Goal: Task Accomplishment & Management: Manage account settings

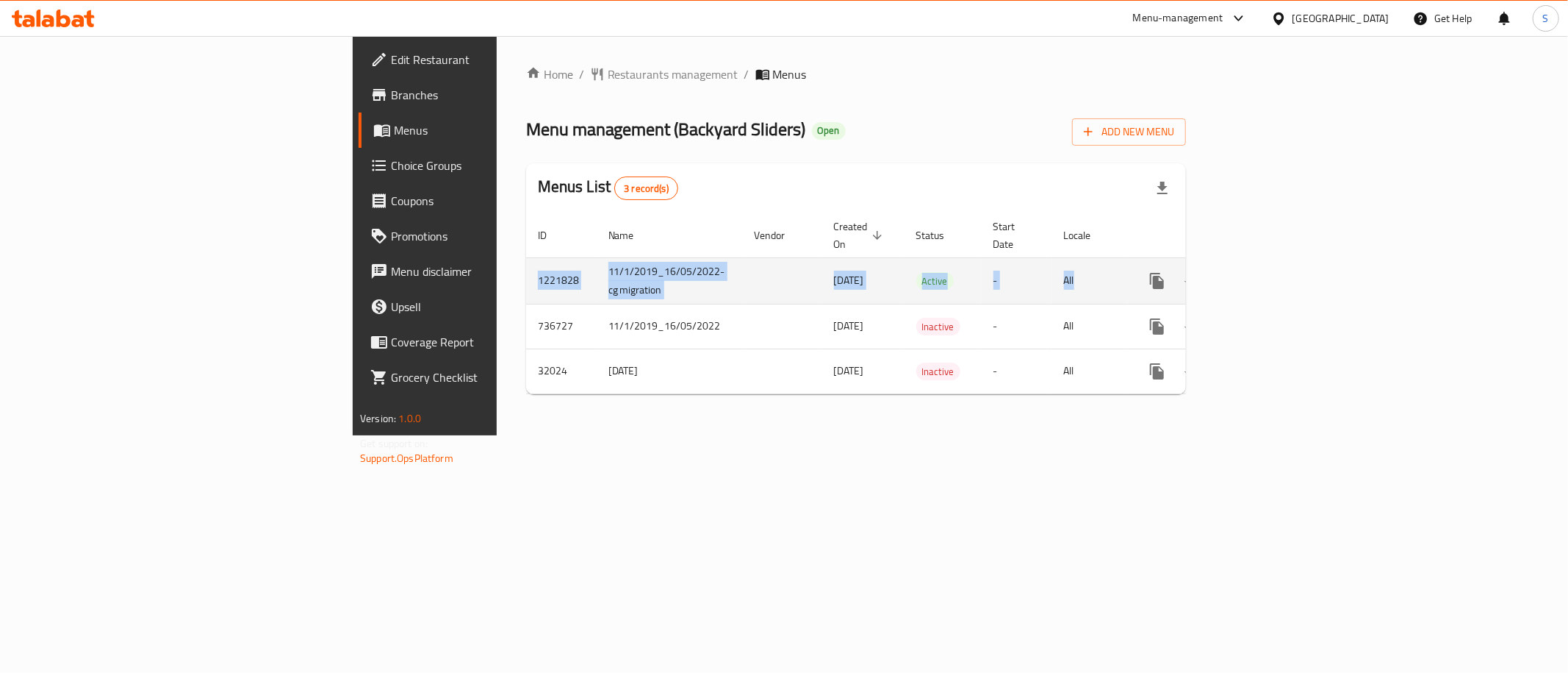
drag, startPoint x: 730, startPoint y: 120, endPoint x: 1511, endPoint y: 266, distance: 794.5
click at [1186, 266] on div "Home / Restaurants management / Menus Menu management ( Backyard Sliders ) Open…" at bounding box center [855, 235] width 660 height 340
click at [1272, 272] on icon "enhanced table" at bounding box center [1263, 281] width 18 height 18
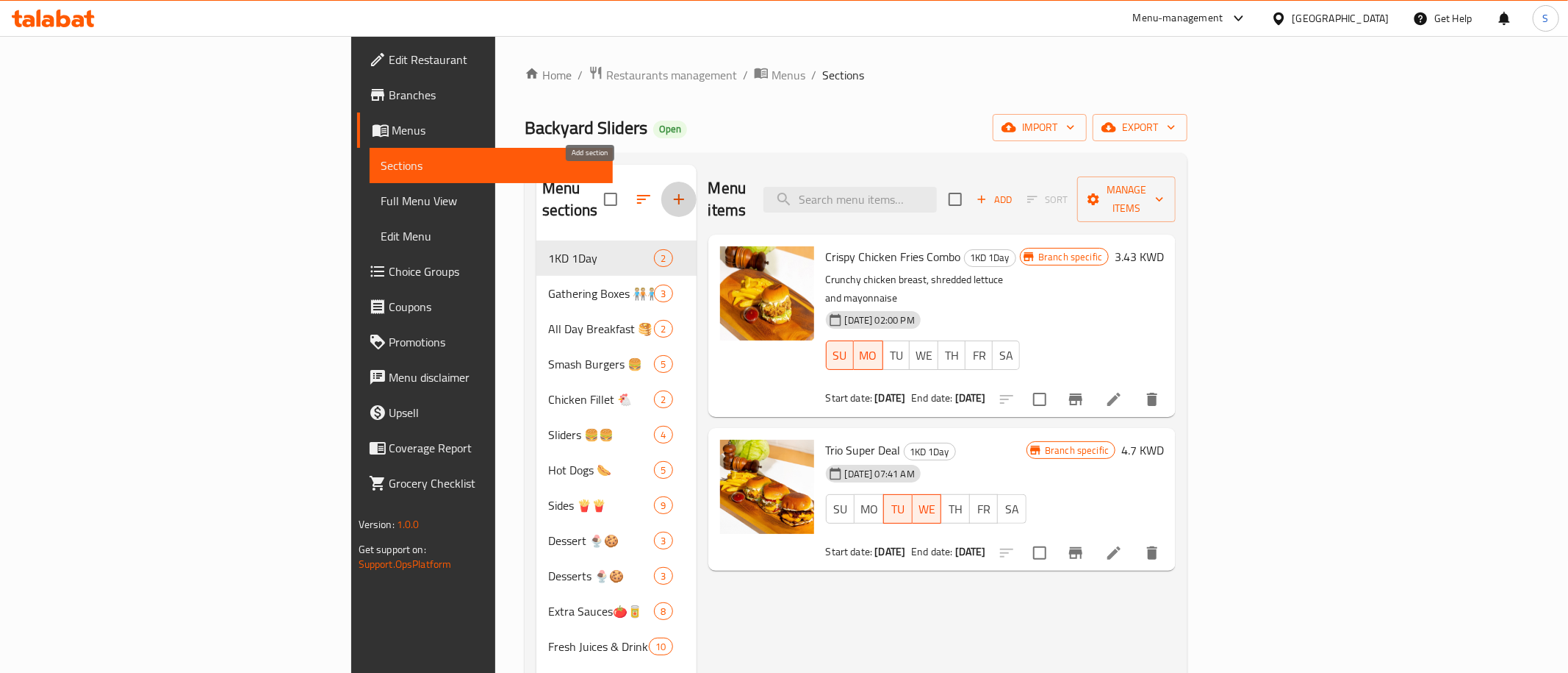
click at [674, 194] on icon "button" at bounding box center [679, 199] width 10 height 10
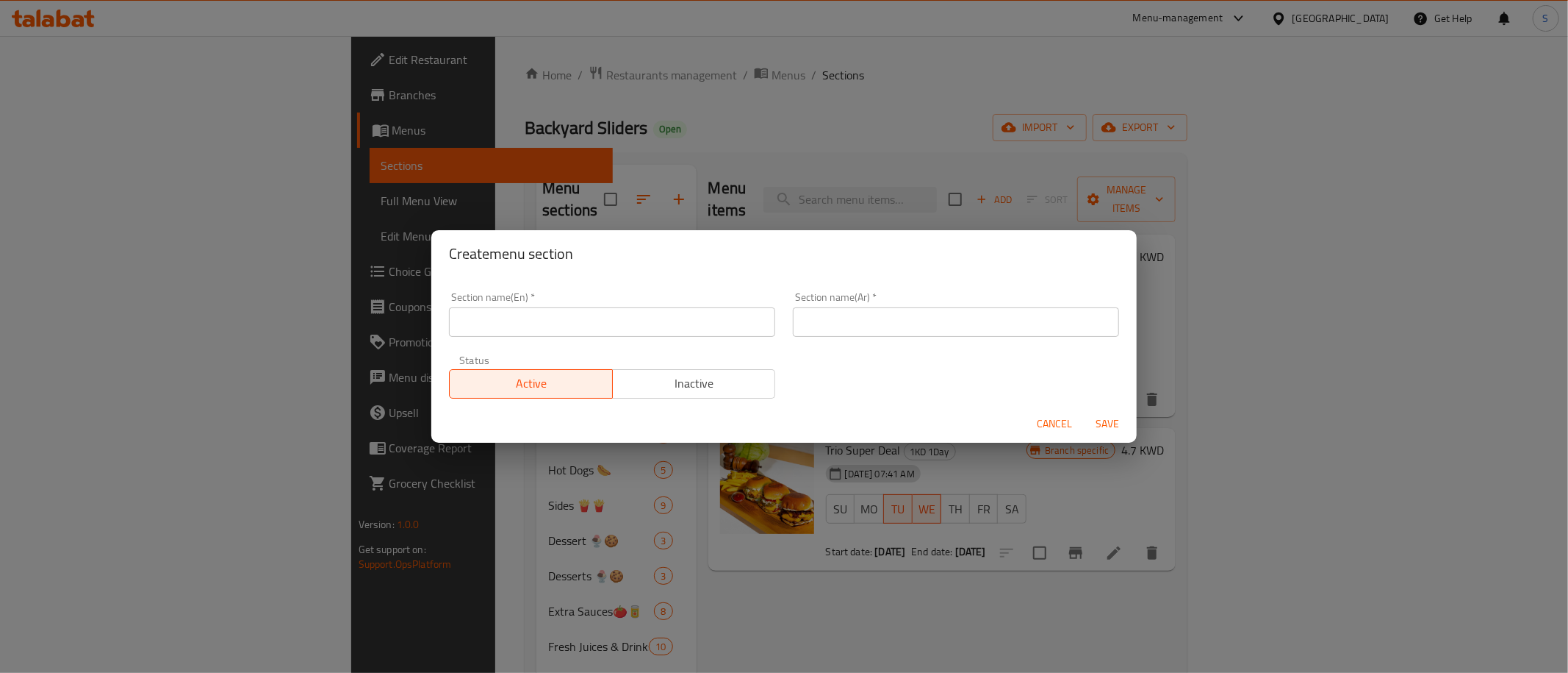
drag, startPoint x: 668, startPoint y: 342, endPoint x: 664, endPoint y: 333, distance: 9.8
click at [664, 333] on div "Section name(En)   * Section name(En) *" at bounding box center [612, 314] width 344 height 63
click at [664, 333] on input "text" at bounding box center [611, 323] width 327 height 30
click at [655, 331] on input "50% Off" at bounding box center [611, 323] width 327 height 30
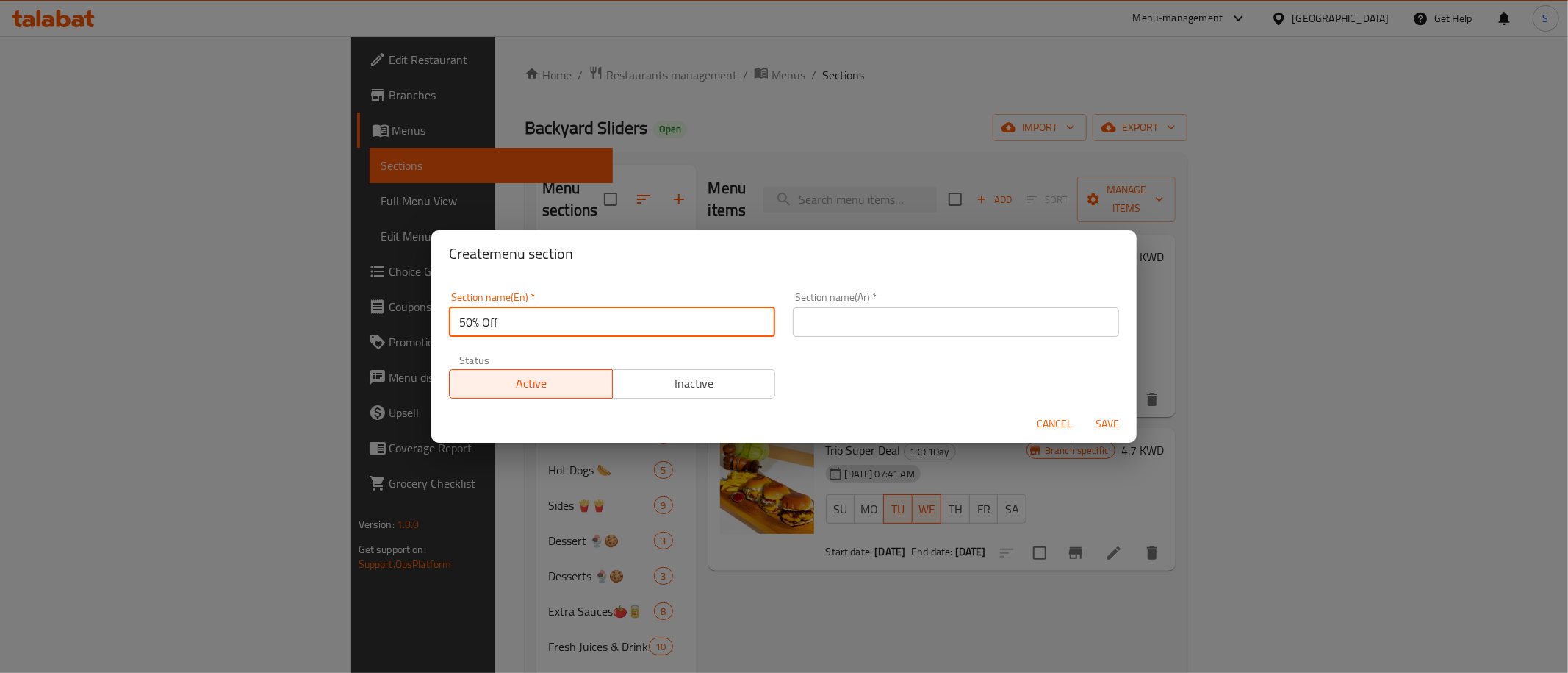
click at [655, 331] on input "50% Off" at bounding box center [611, 323] width 327 height 30
type input "50% Off"
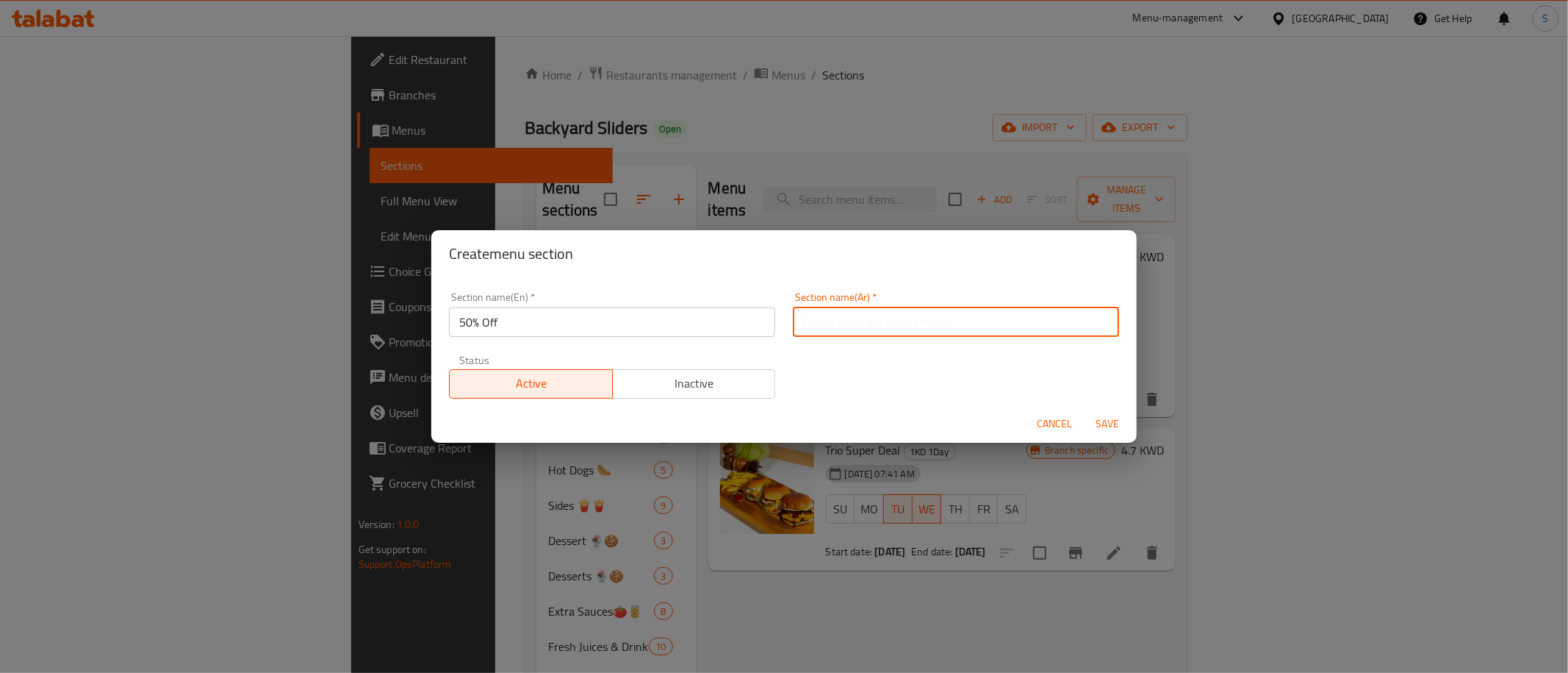
paste input "خصم 50%"
click at [895, 328] on input "خصم 50%" at bounding box center [956, 323] width 327 height 30
type input "خصم 50%"
click at [1098, 417] on span "Save" at bounding box center [1108, 424] width 36 height 19
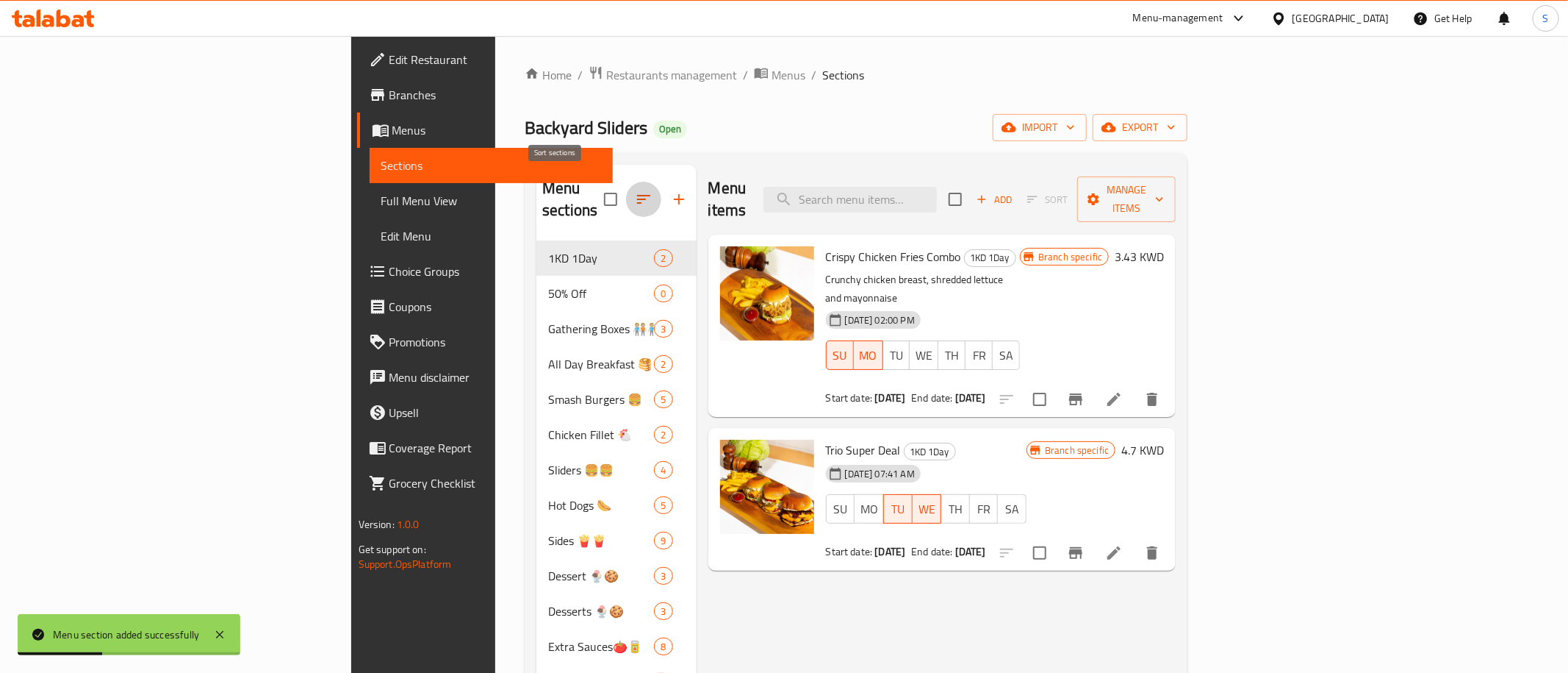
click at [637, 195] on icon "button" at bounding box center [643, 199] width 13 height 9
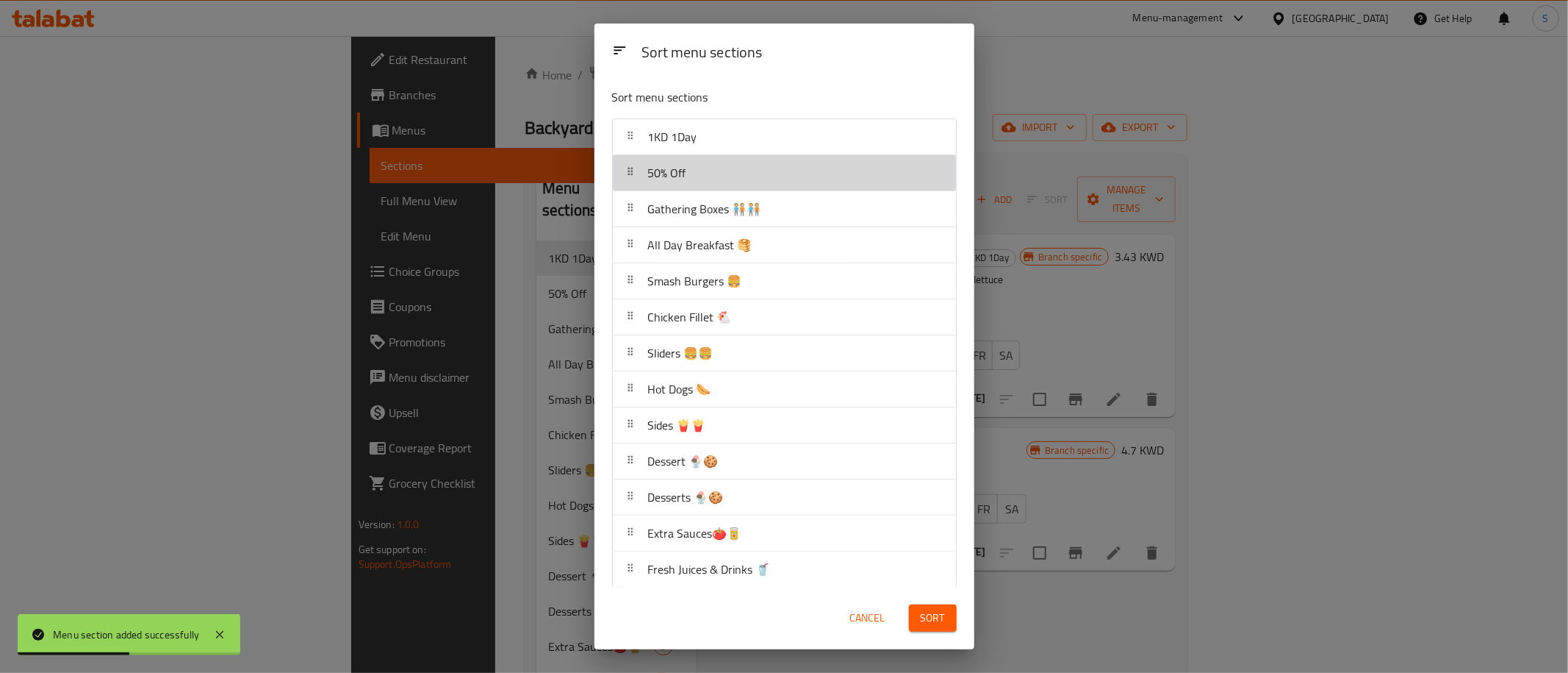
drag, startPoint x: 695, startPoint y: 179, endPoint x: 699, endPoint y: 144, distance: 35.2
click at [699, 144] on nav "1KD 1Day 50% Off Gathering Boxes 🧑🏼‍🤝‍🧑🏼🧑🏼‍🤝‍🧑🏼 All Day Breakfast 🥞 Smash Burge…" at bounding box center [784, 352] width 344 height 470
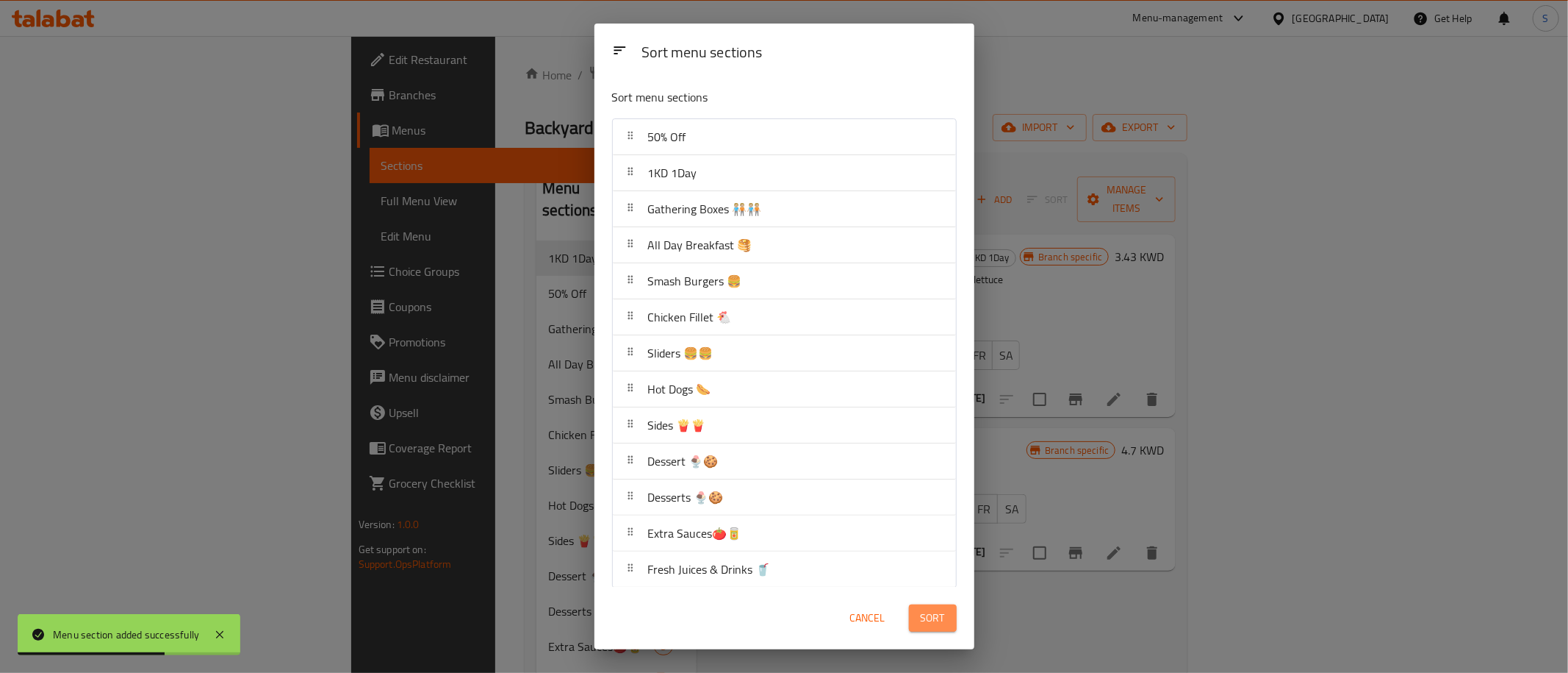
click at [936, 615] on span "Sort" at bounding box center [933, 617] width 24 height 19
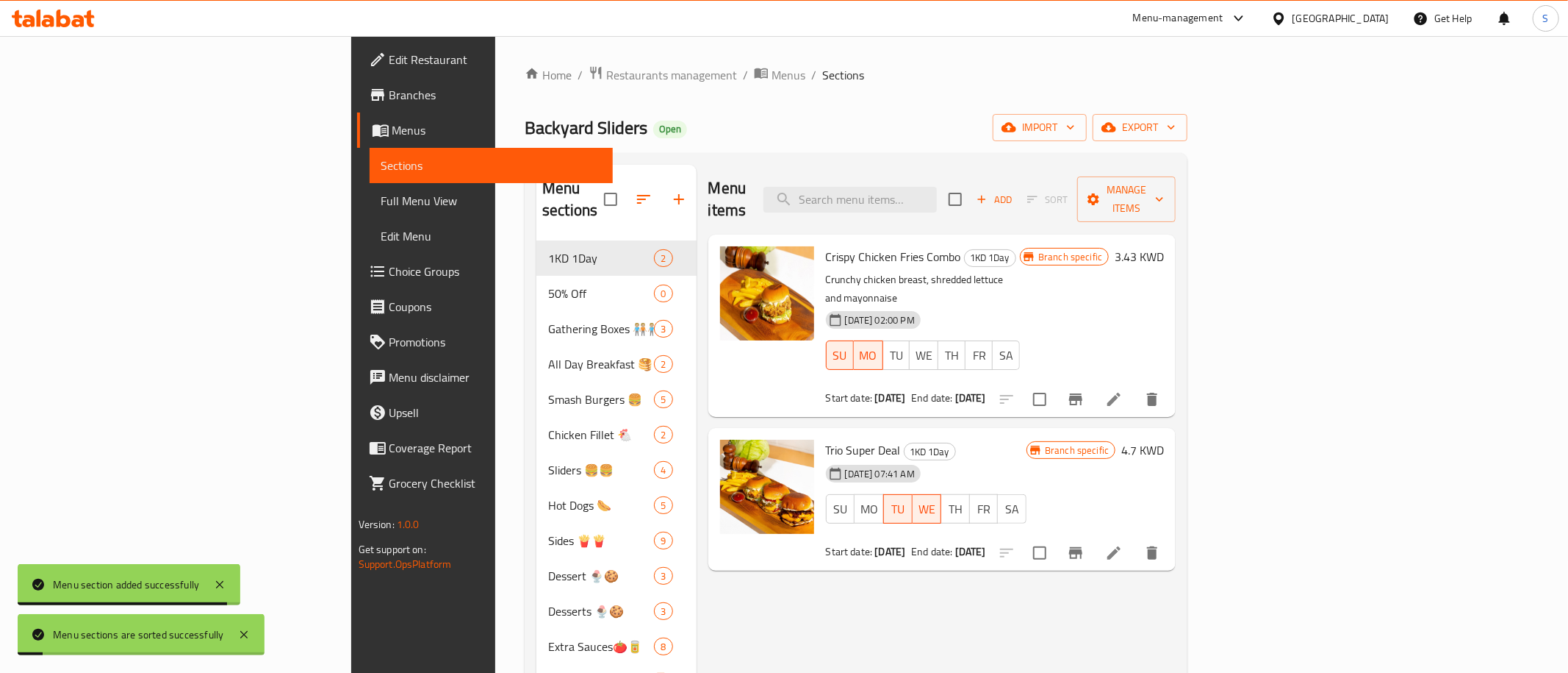
click at [844, 557] on div "Menu items Add Sort Manage items Crispy Chicken Fries Combo 1KD 1Day Crunchy ch…" at bounding box center [937, 501] width 480 height 673
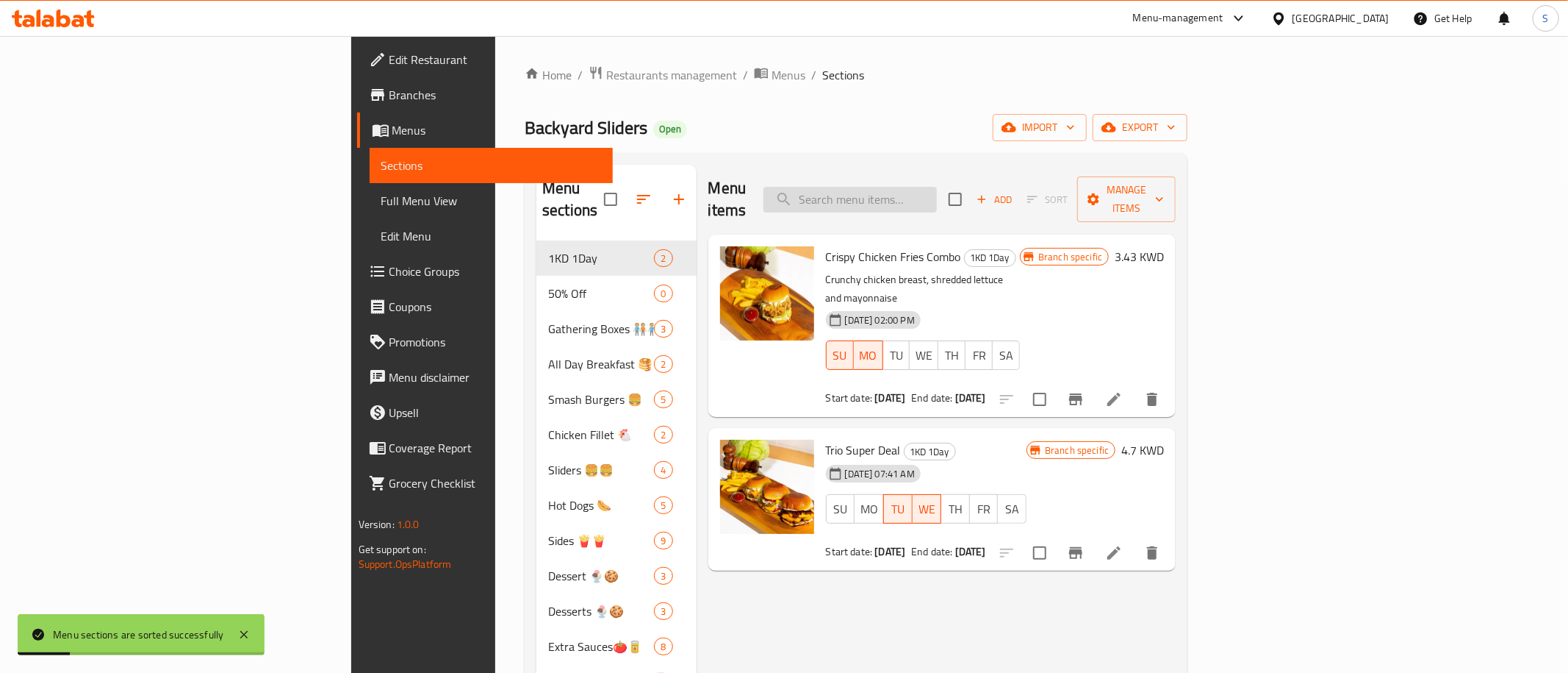
click at [937, 187] on input "search" at bounding box center [849, 200] width 174 height 26
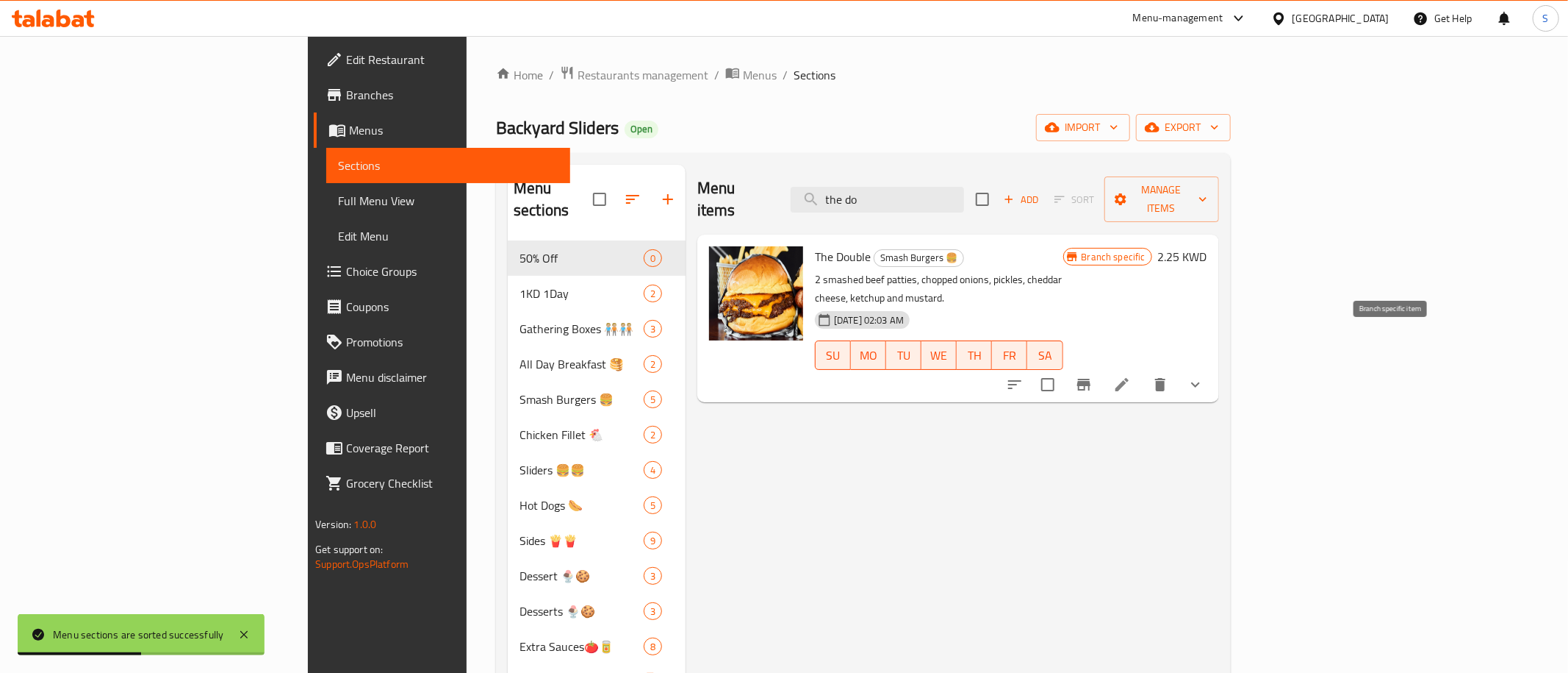
type input "the do"
click at [1091, 378] on icon "Branch-specific-item" at bounding box center [1084, 384] width 13 height 12
click at [1208, 246] on h6 "2.25 KWD" at bounding box center [1183, 256] width 50 height 21
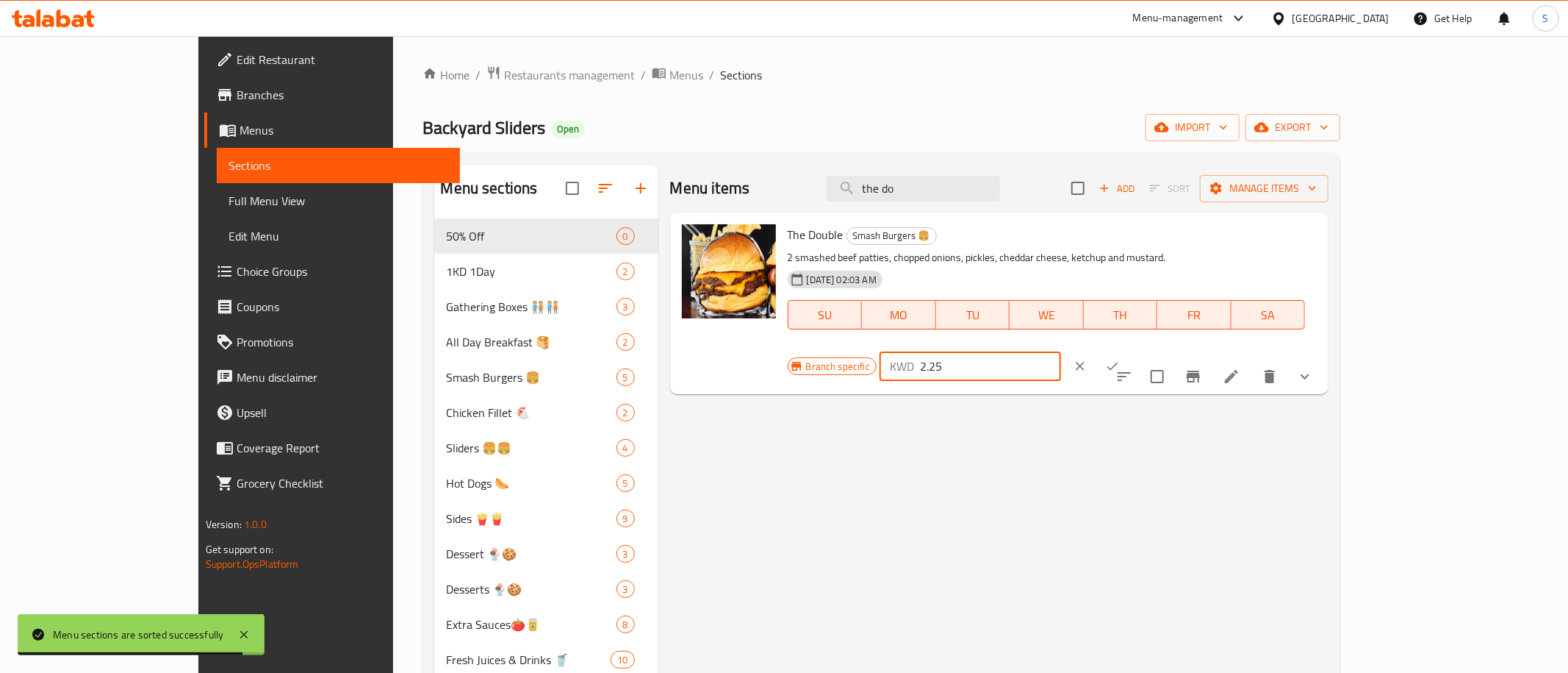
click at [1061, 351] on input "2.25" at bounding box center [990, 366] width 141 height 30
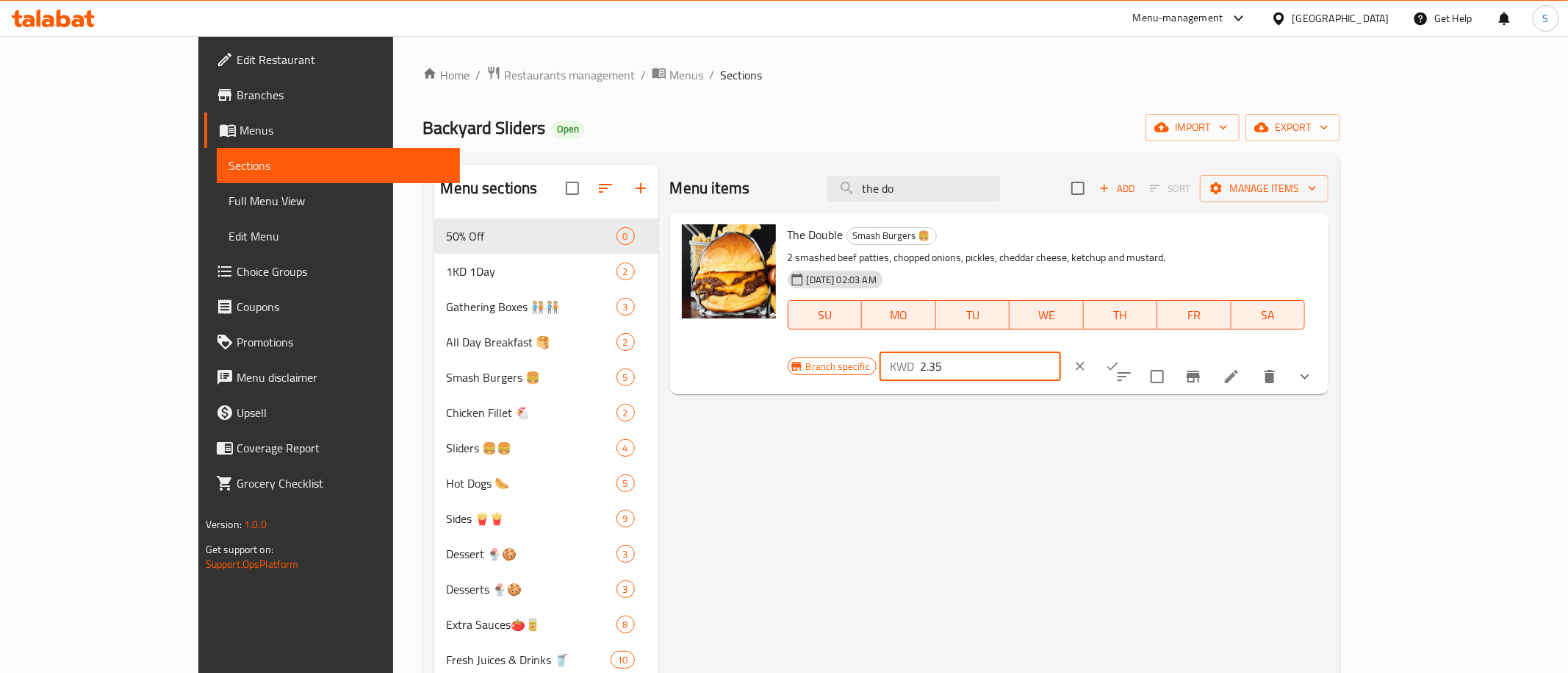
type input "2.35"
click at [1119, 358] on icon "ok" at bounding box center [1112, 365] width 15 height 15
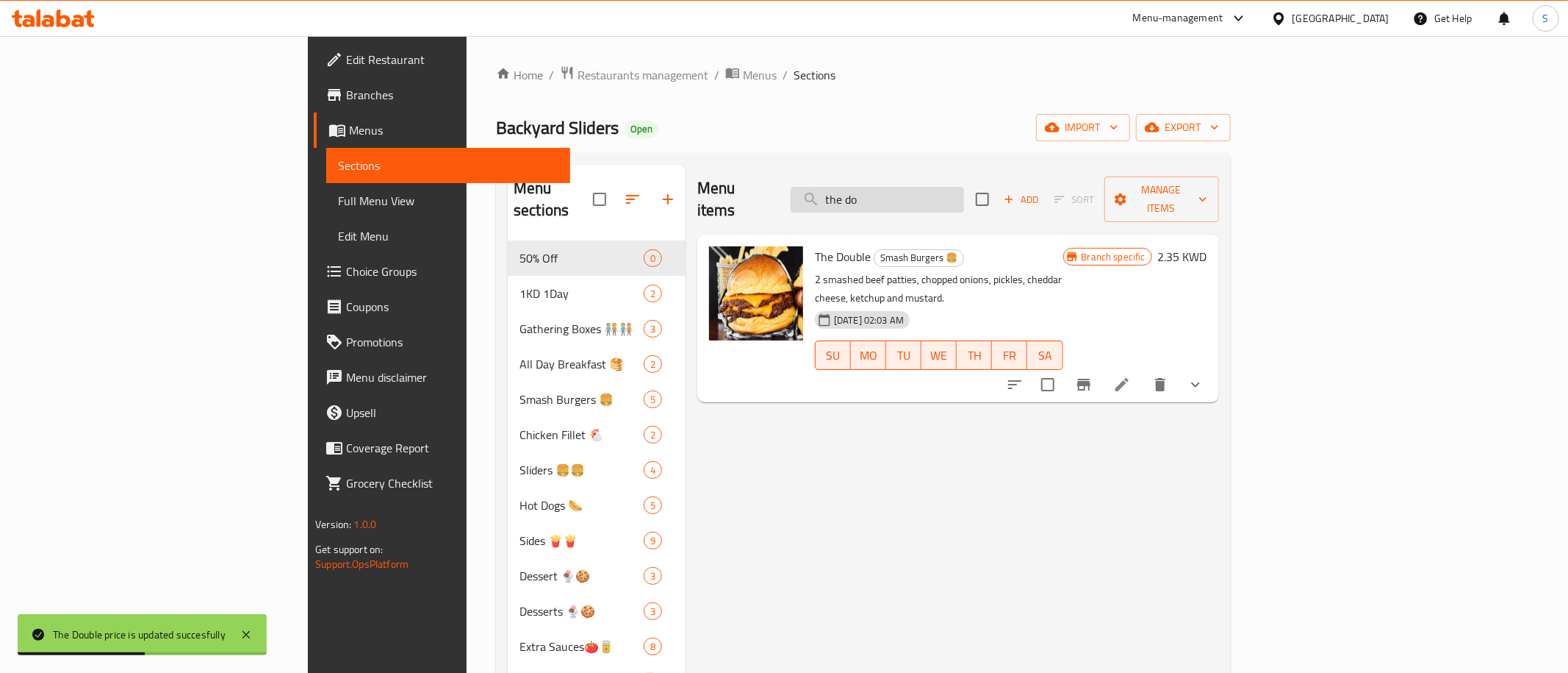
click at [964, 195] on input "the do" at bounding box center [877, 200] width 174 height 26
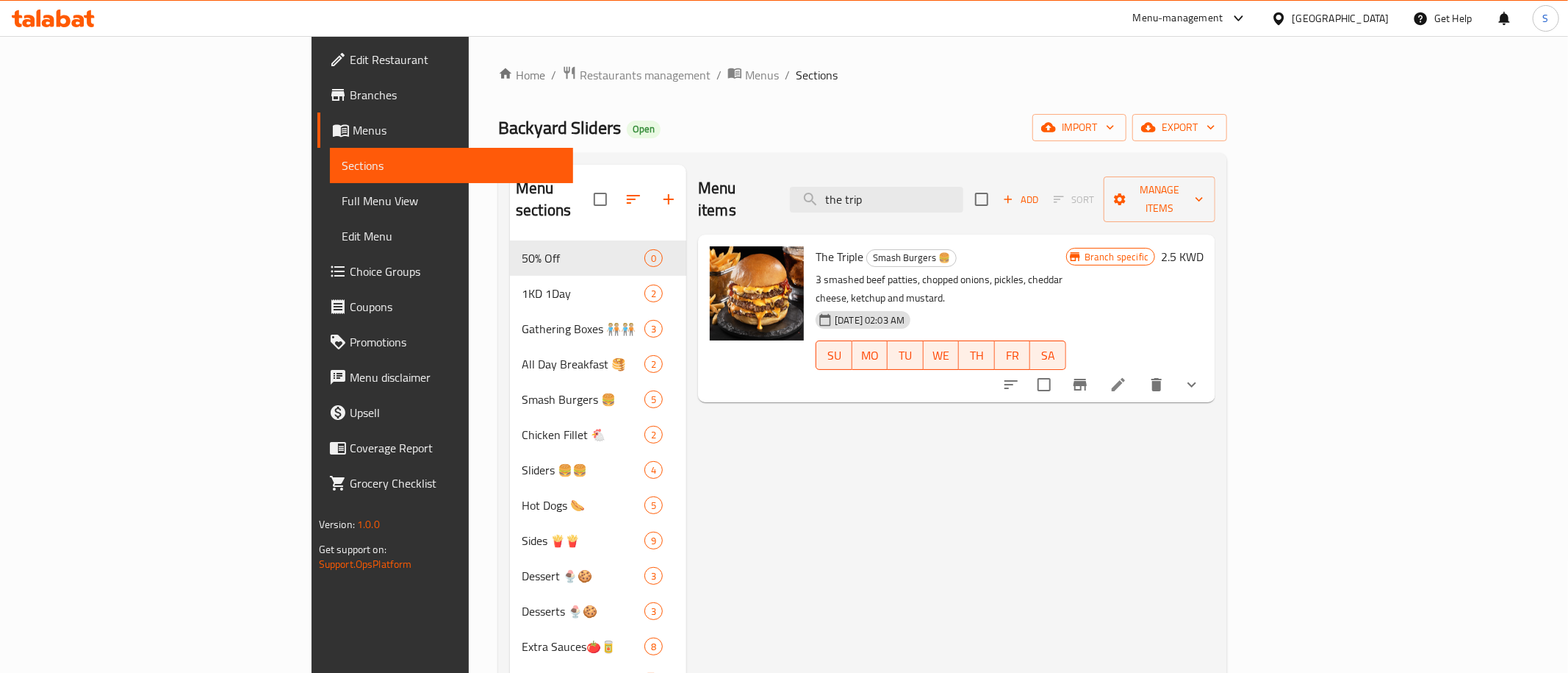
type input "the trip"
click at [1089, 375] on icon "Branch-specific-item" at bounding box center [1081, 384] width 18 height 18
click at [1204, 246] on h6 "2.5 KWD" at bounding box center [1182, 256] width 43 height 21
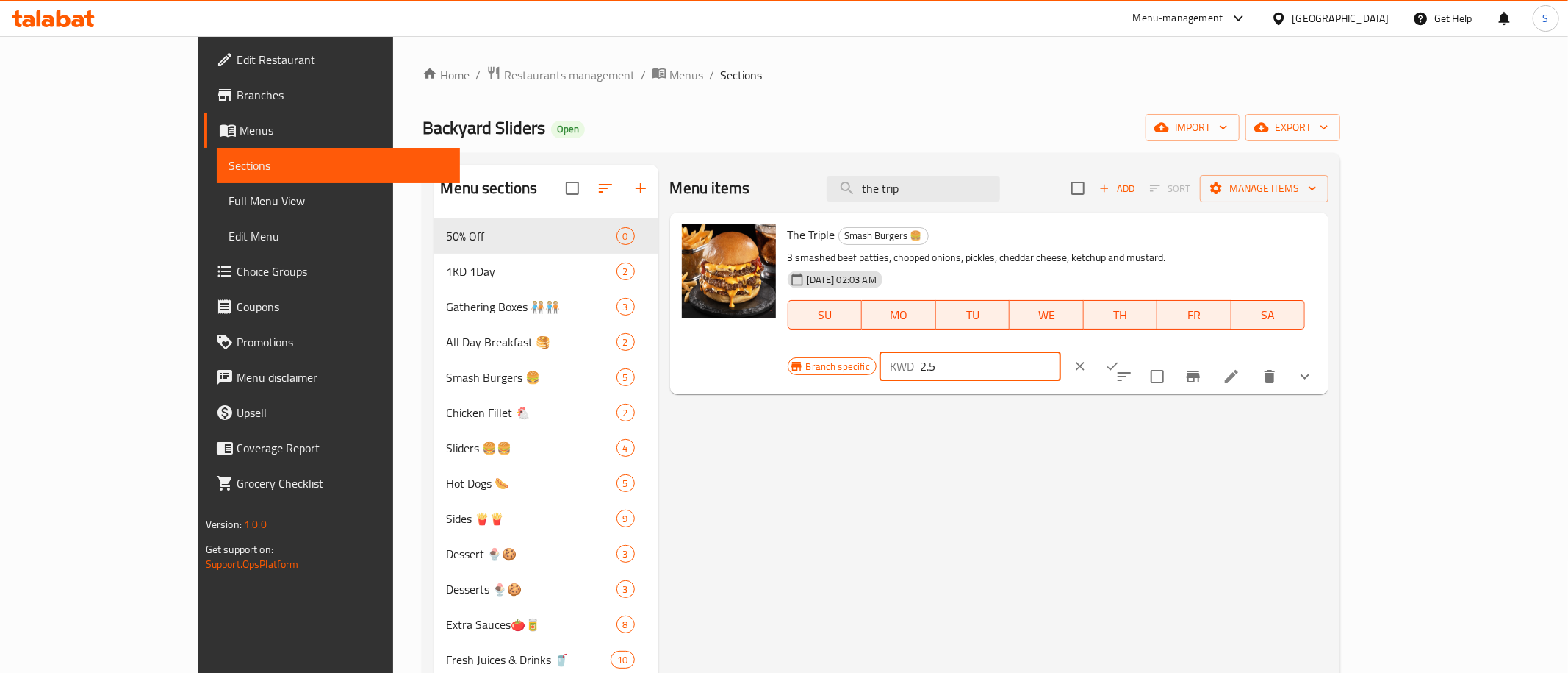
click at [1061, 351] on input "2.5" at bounding box center [990, 366] width 141 height 30
type input "2.65"
click at [1128, 349] on button "ok" at bounding box center [1112, 365] width 33 height 33
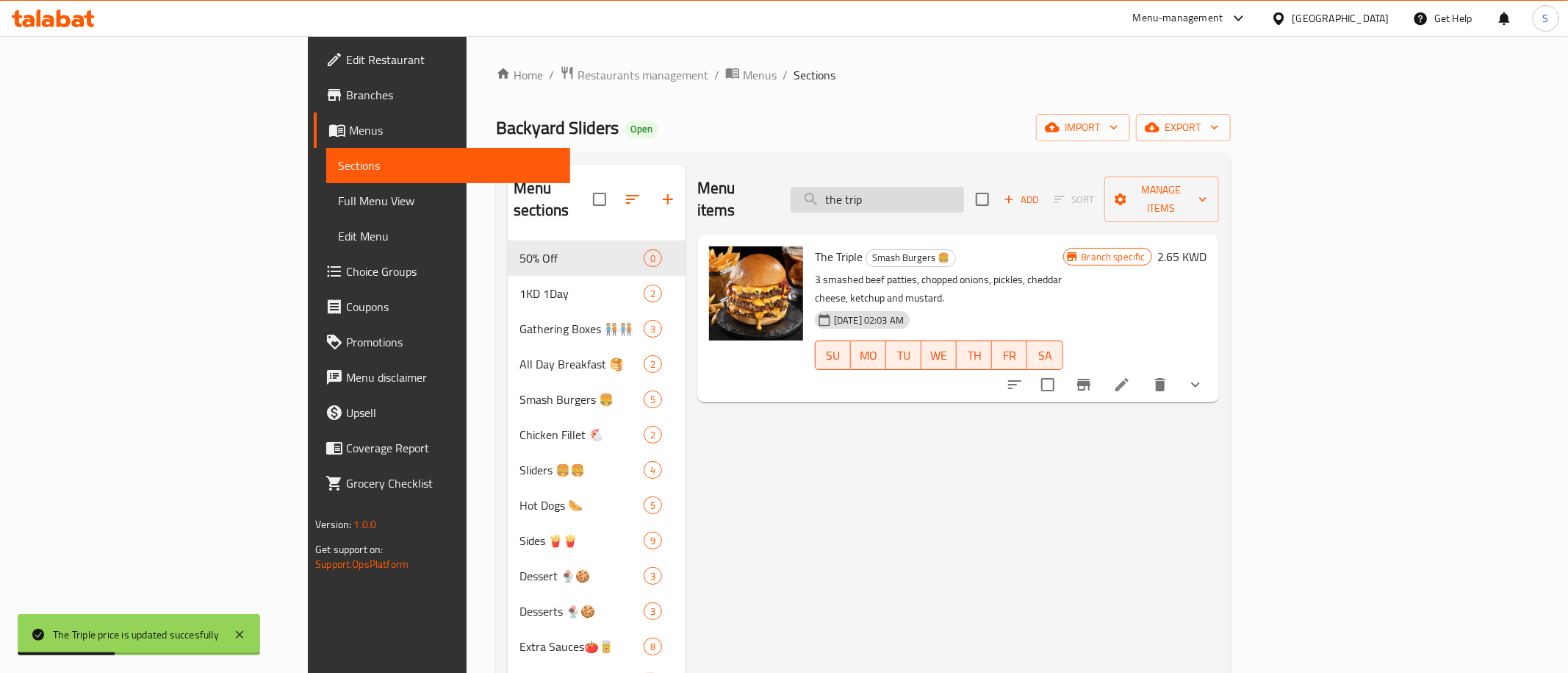
click at [964, 187] on input "the trip" at bounding box center [877, 200] width 174 height 26
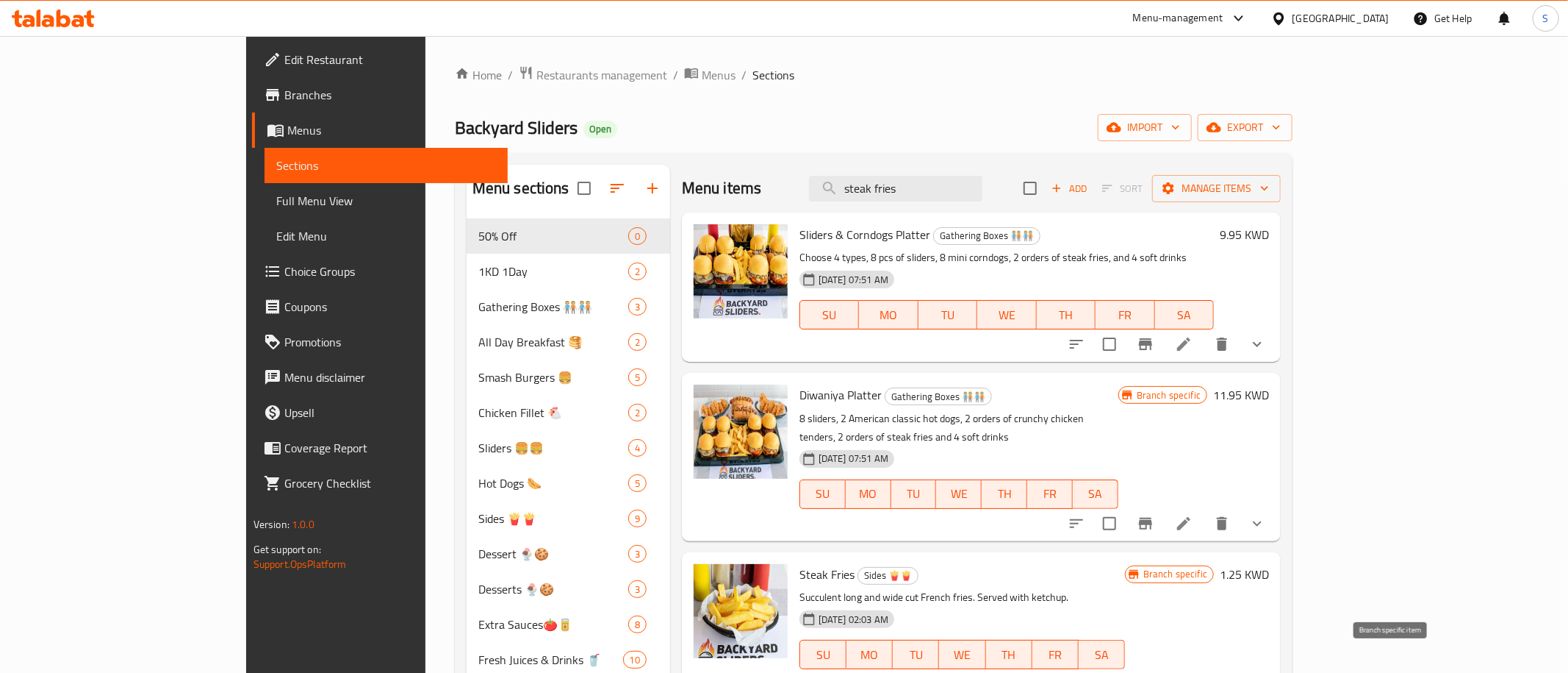
type input "steak fries"
click at [1154, 672] on icon "Branch-specific-item" at bounding box center [1145, 684] width 18 height 18
click at [1269, 564] on h6 "1.25 KWD" at bounding box center [1244, 574] width 50 height 21
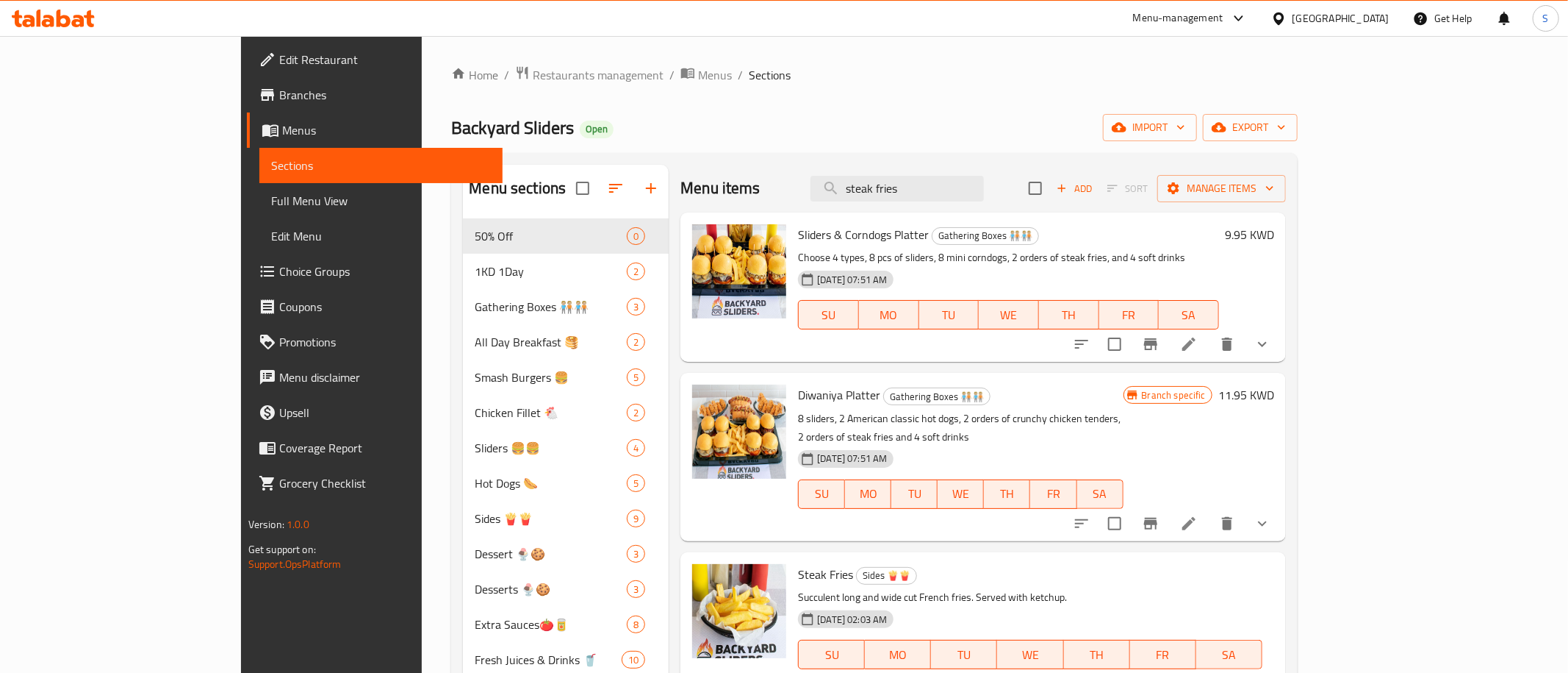
type input "1.35"
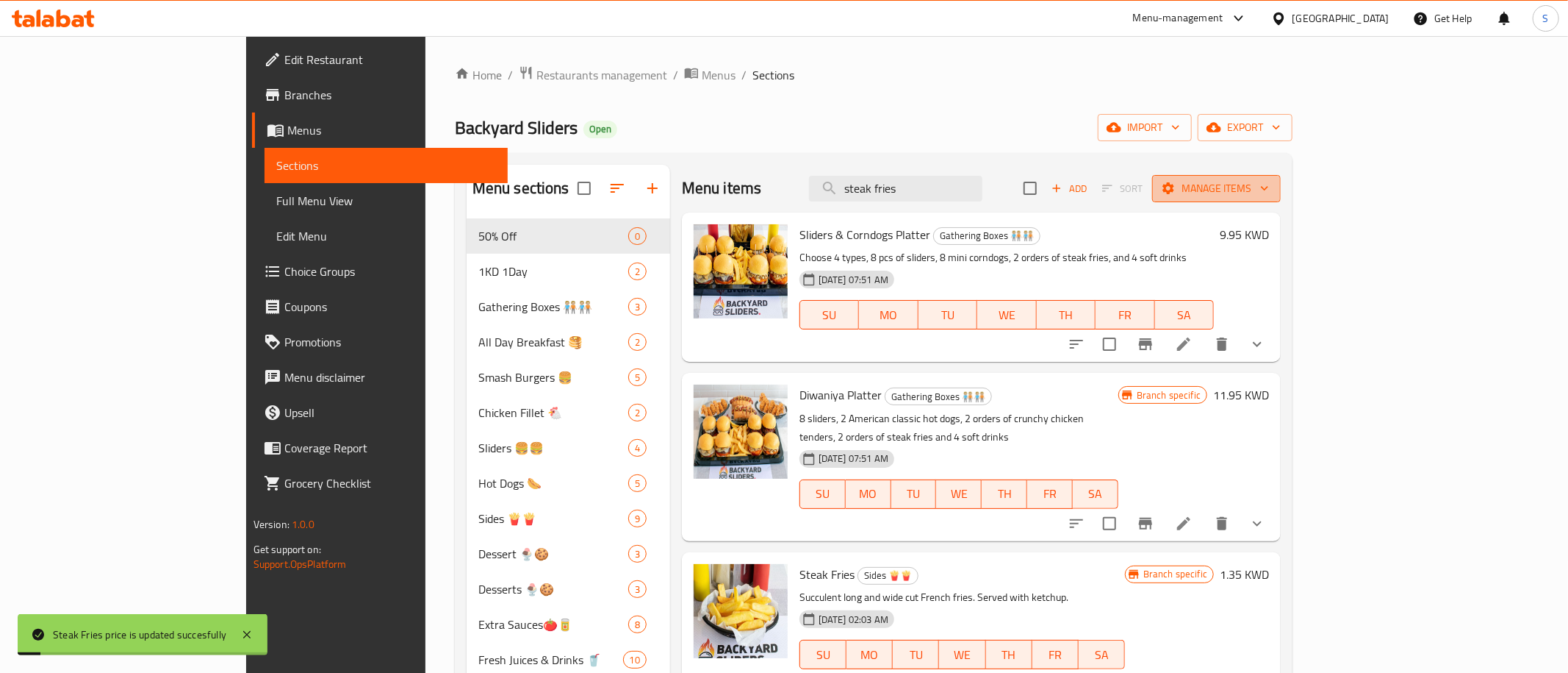
click at [1269, 186] on span "Manage items" at bounding box center [1217, 189] width 105 height 19
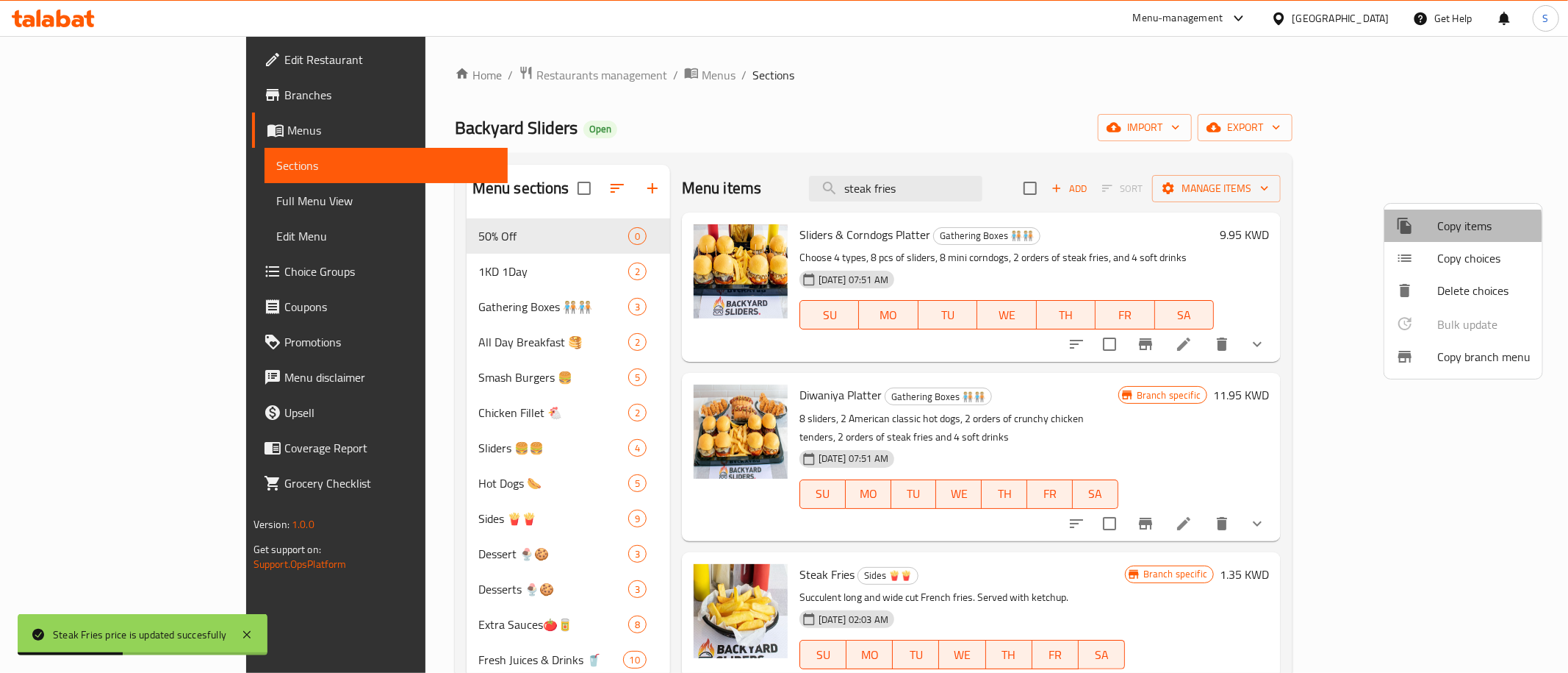
click at [1448, 227] on span "Copy items" at bounding box center [1484, 225] width 93 height 18
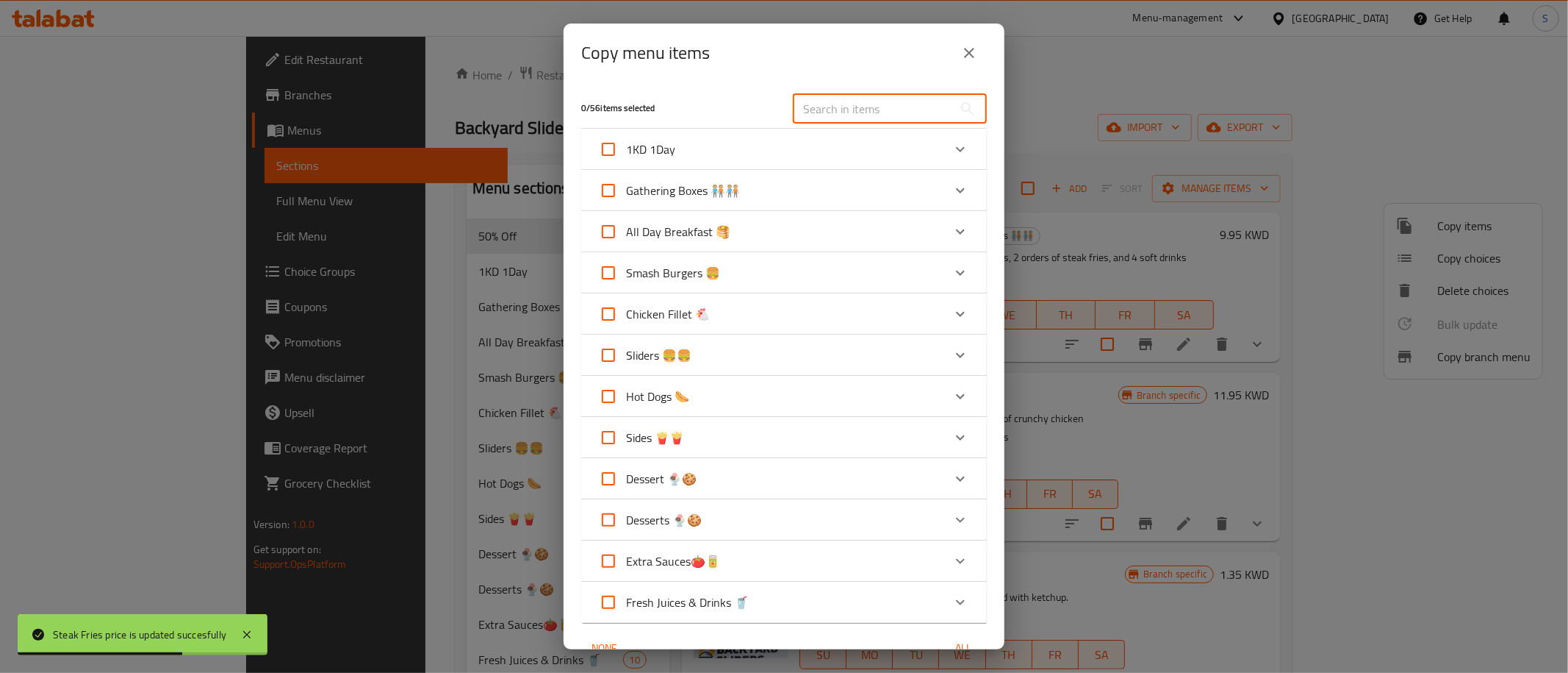
click at [839, 106] on input "text" at bounding box center [872, 109] width 160 height 30
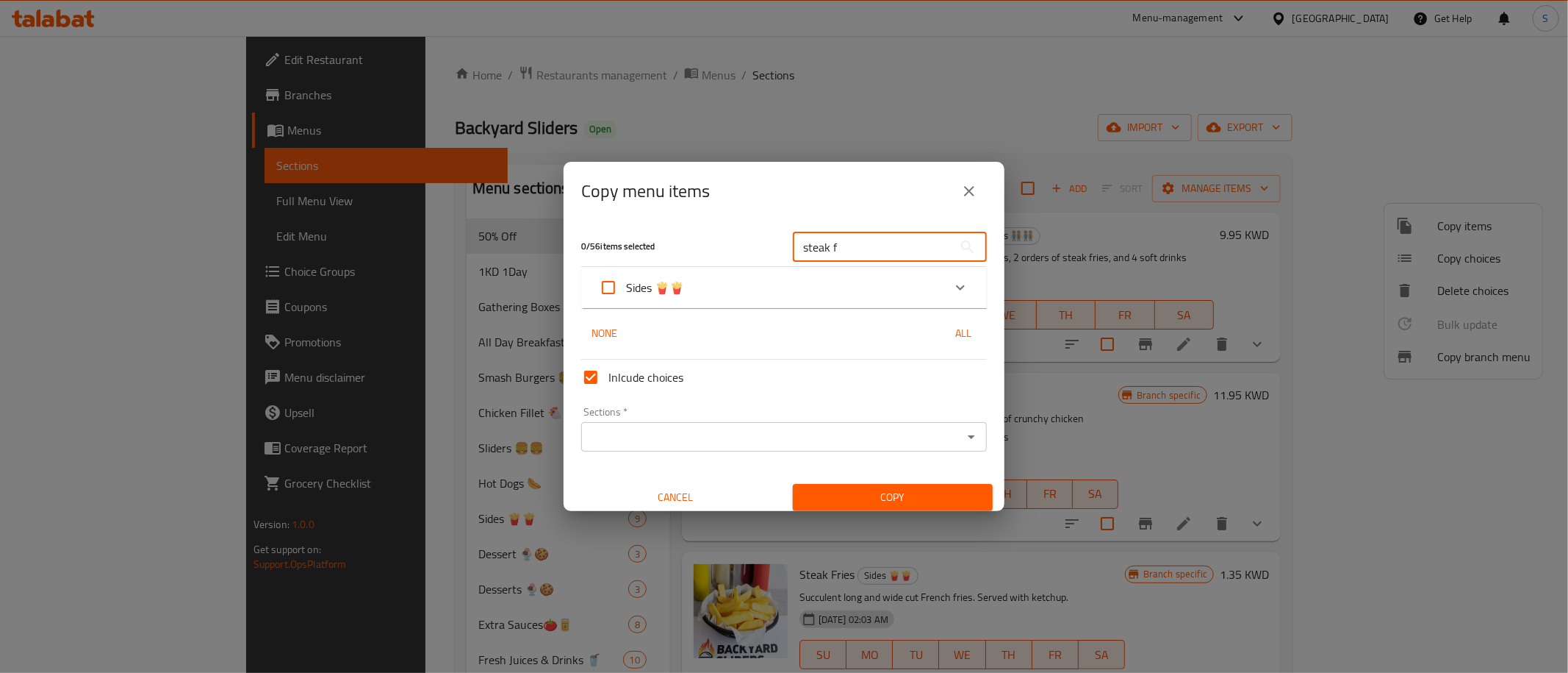
type input "steak f"
click at [726, 308] on div "Sides 🍟🍟" at bounding box center [784, 287] width 406 height 41
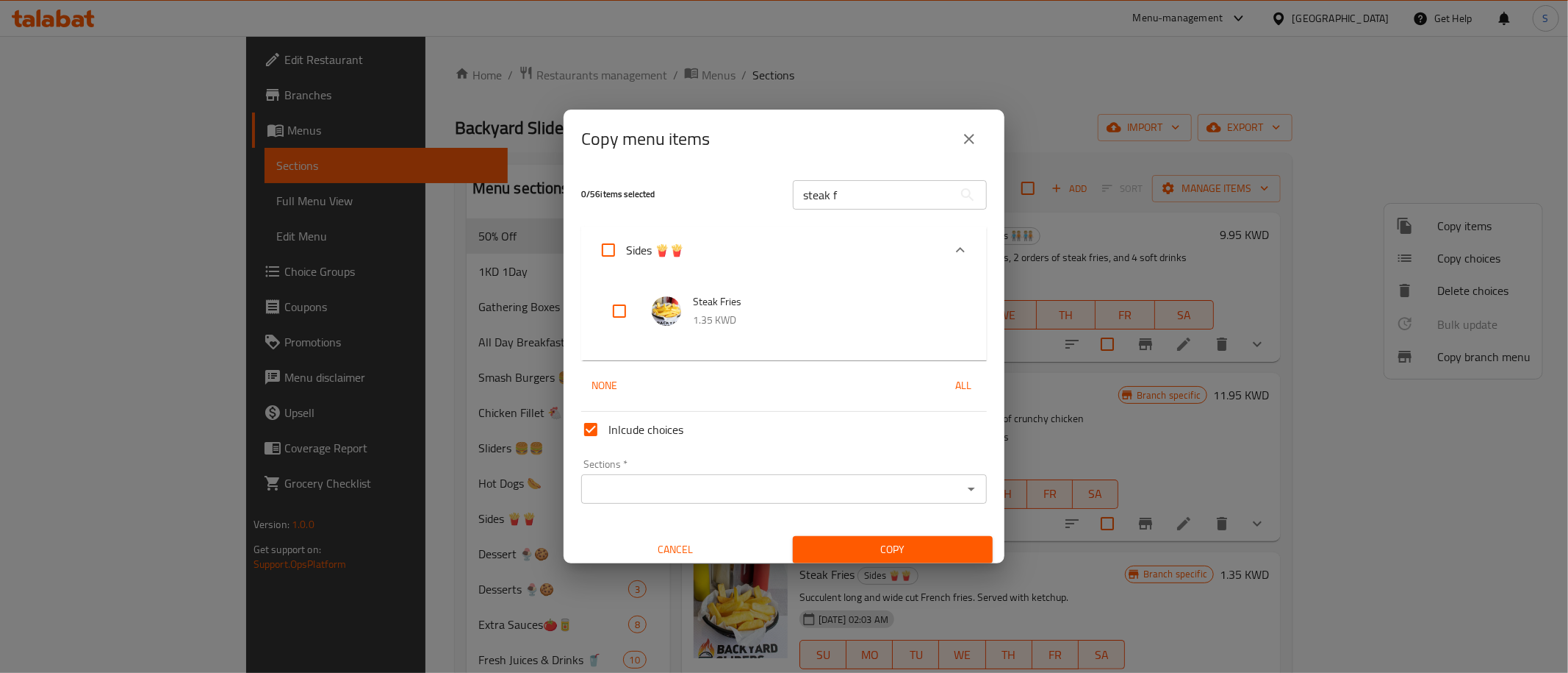
click at [623, 302] on input "checkbox" at bounding box center [619, 311] width 36 height 36
checkbox input "true"
click at [817, 203] on input "steak f" at bounding box center [872, 195] width 160 height 30
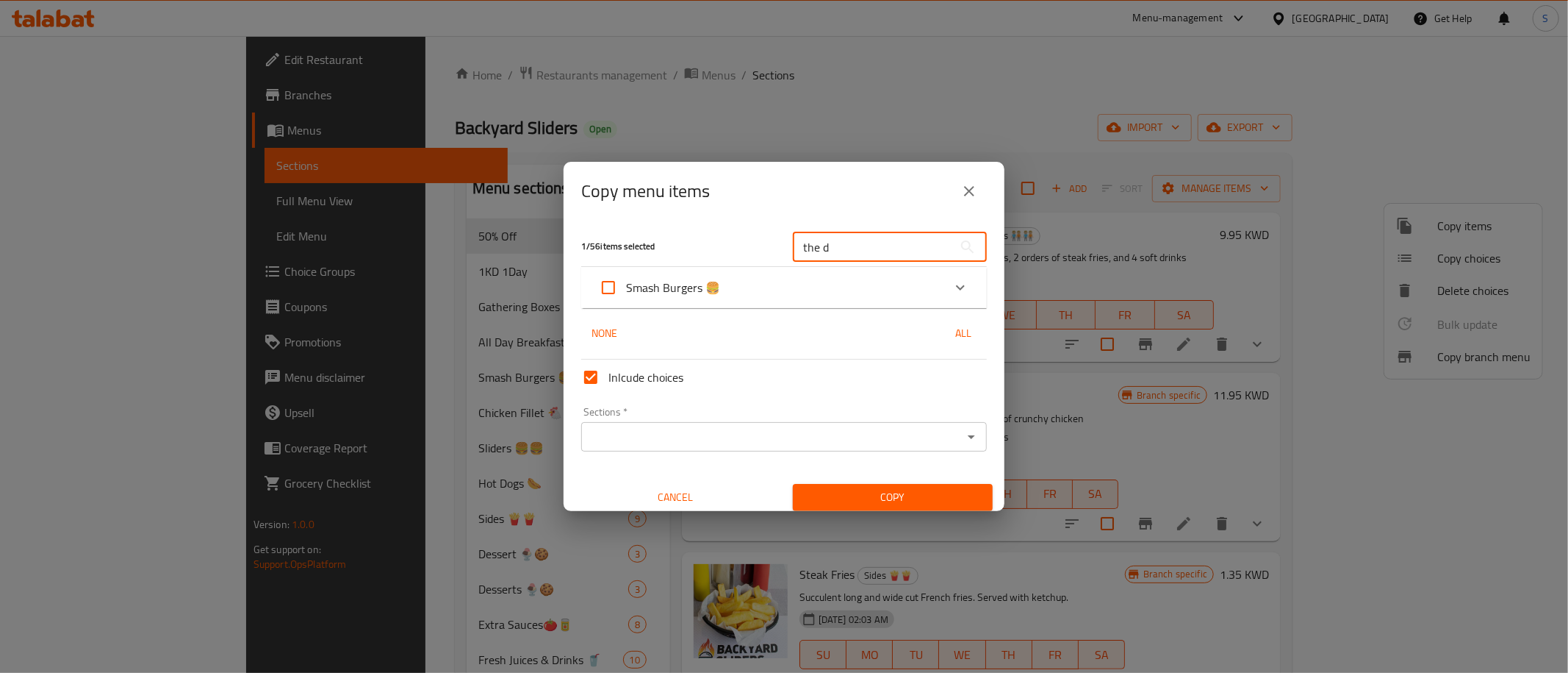
type input "the d"
click at [811, 281] on div "Smash Burgers 🍔" at bounding box center [770, 288] width 344 height 36
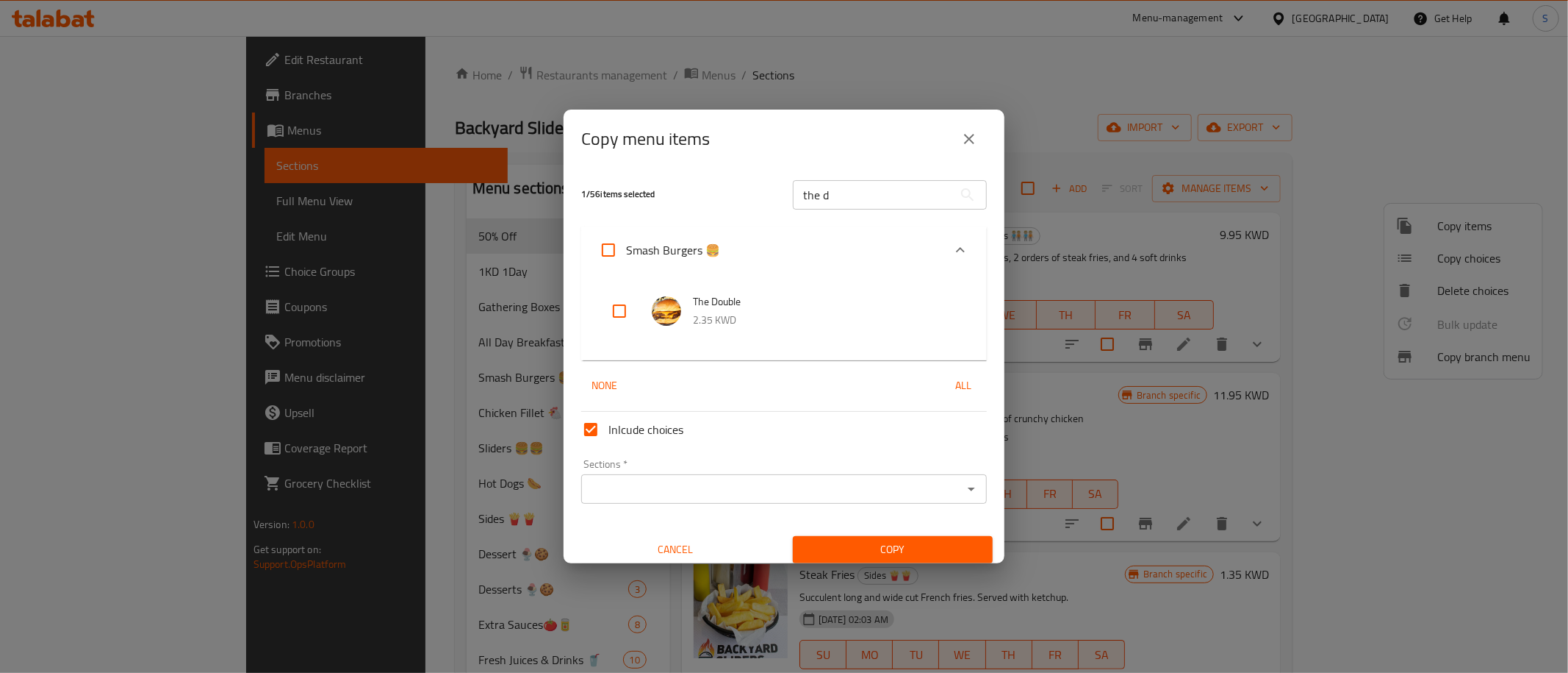
click at [618, 320] on input "checkbox" at bounding box center [619, 311] width 36 height 36
checkbox input "true"
click at [862, 202] on input "the d" at bounding box center [872, 195] width 160 height 30
type input "the tr"
click at [618, 310] on input "checkbox" at bounding box center [619, 311] width 36 height 36
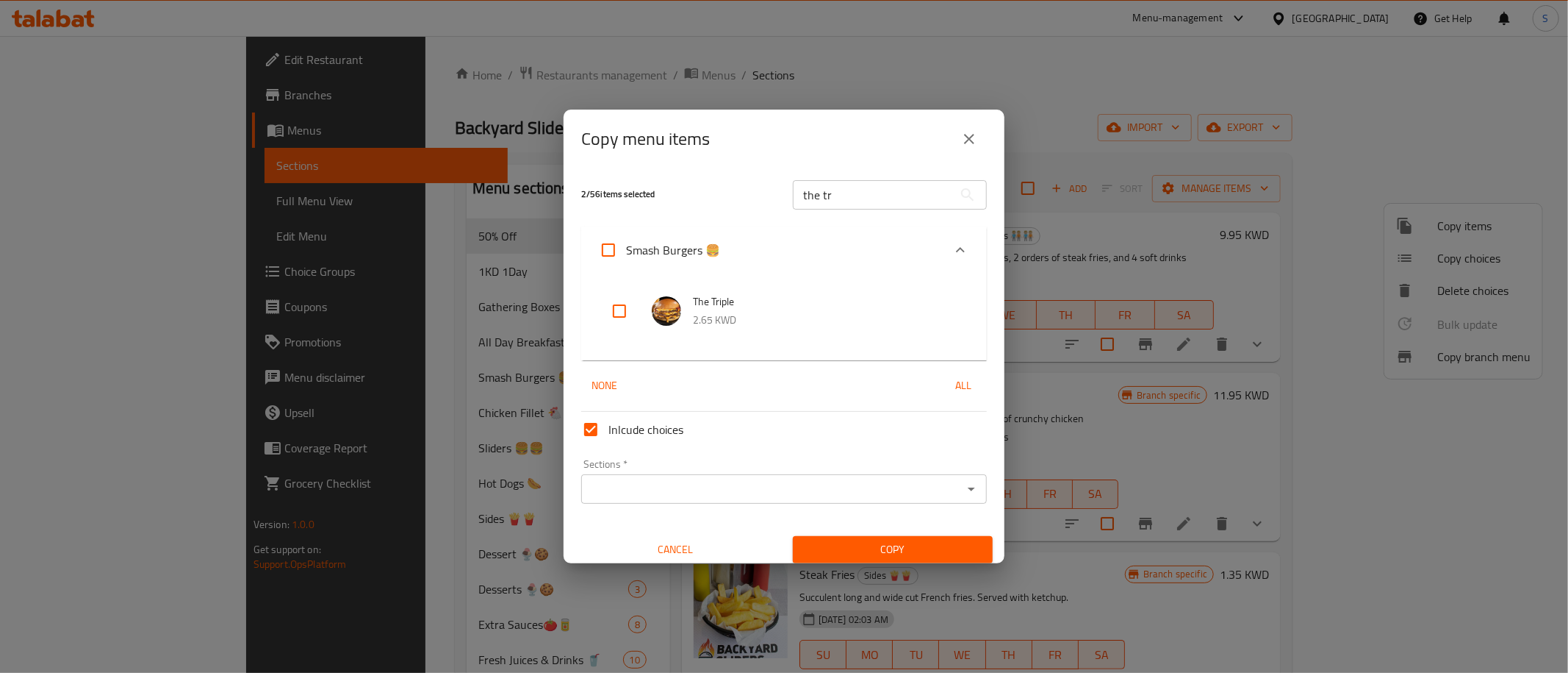
checkbox input "true"
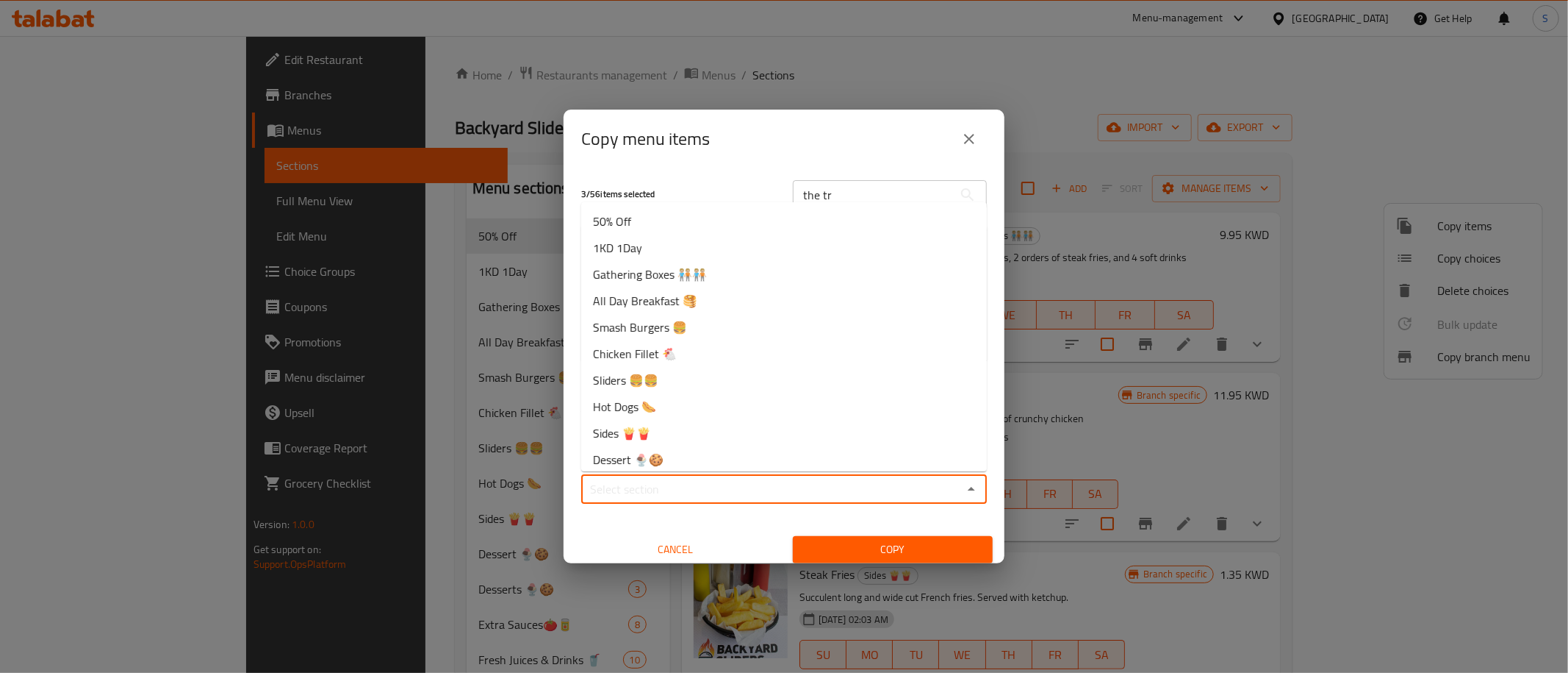
click at [704, 495] on input "Sections   *" at bounding box center [771, 488] width 372 height 21
click at [633, 210] on li "50% Off" at bounding box center [784, 221] width 406 height 27
type input "50% Off"
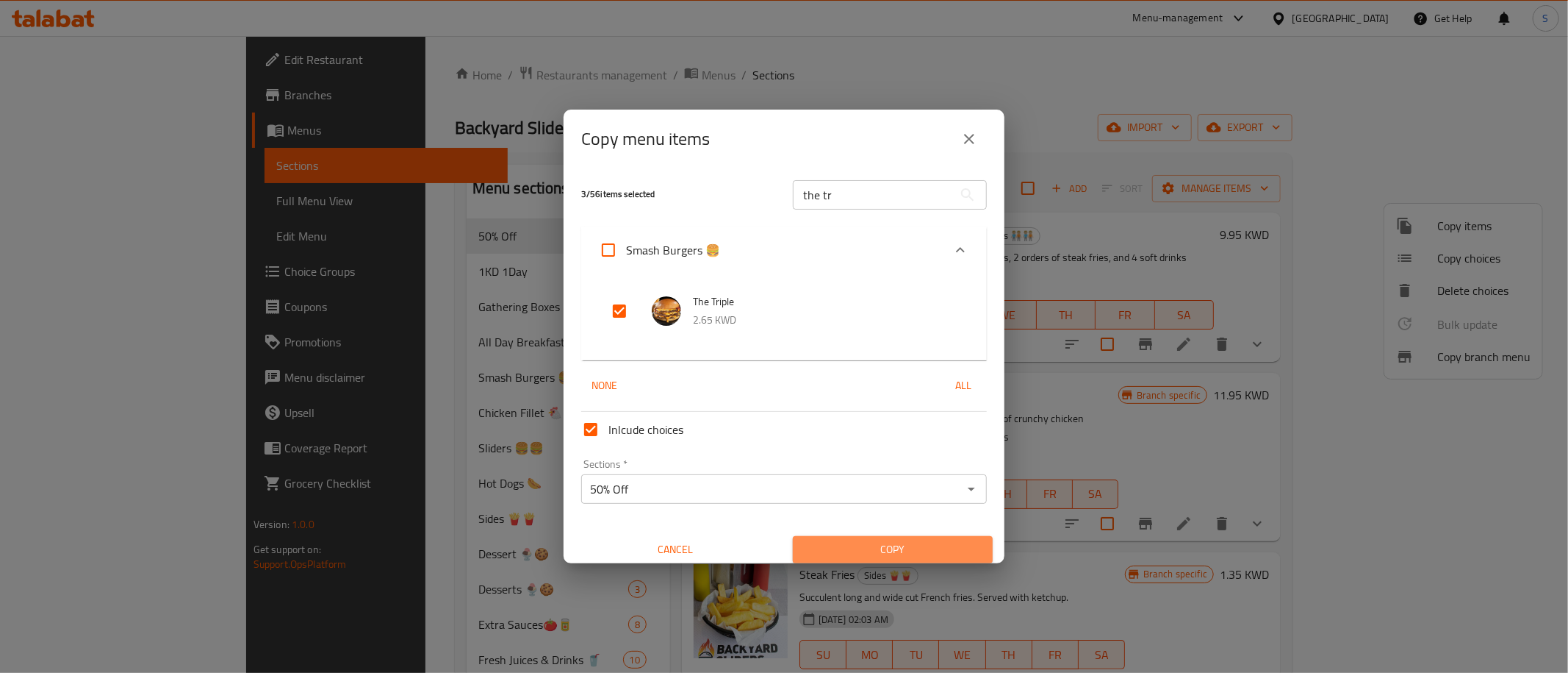
click at [883, 547] on span "Copy" at bounding box center [893, 549] width 177 height 19
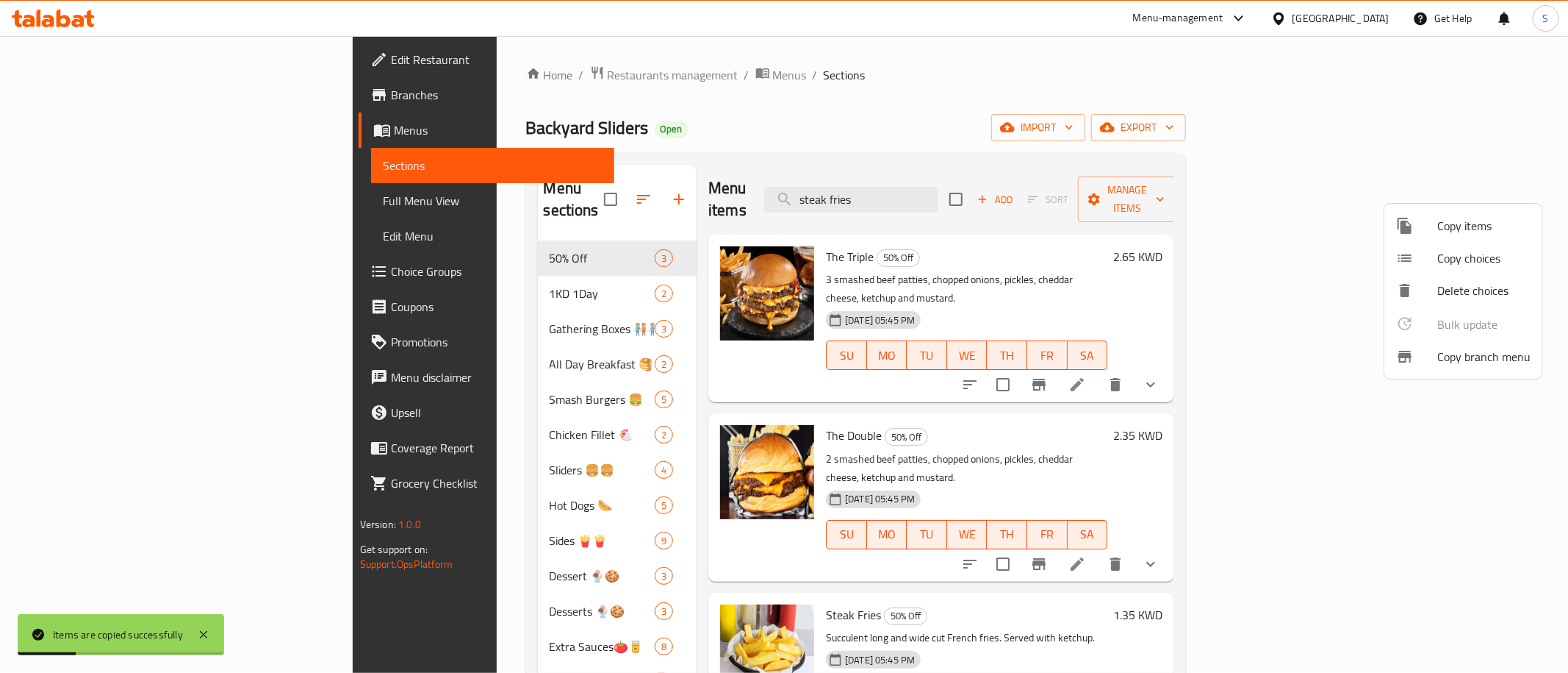
click at [475, 266] on div at bounding box center [784, 336] width 1568 height 673
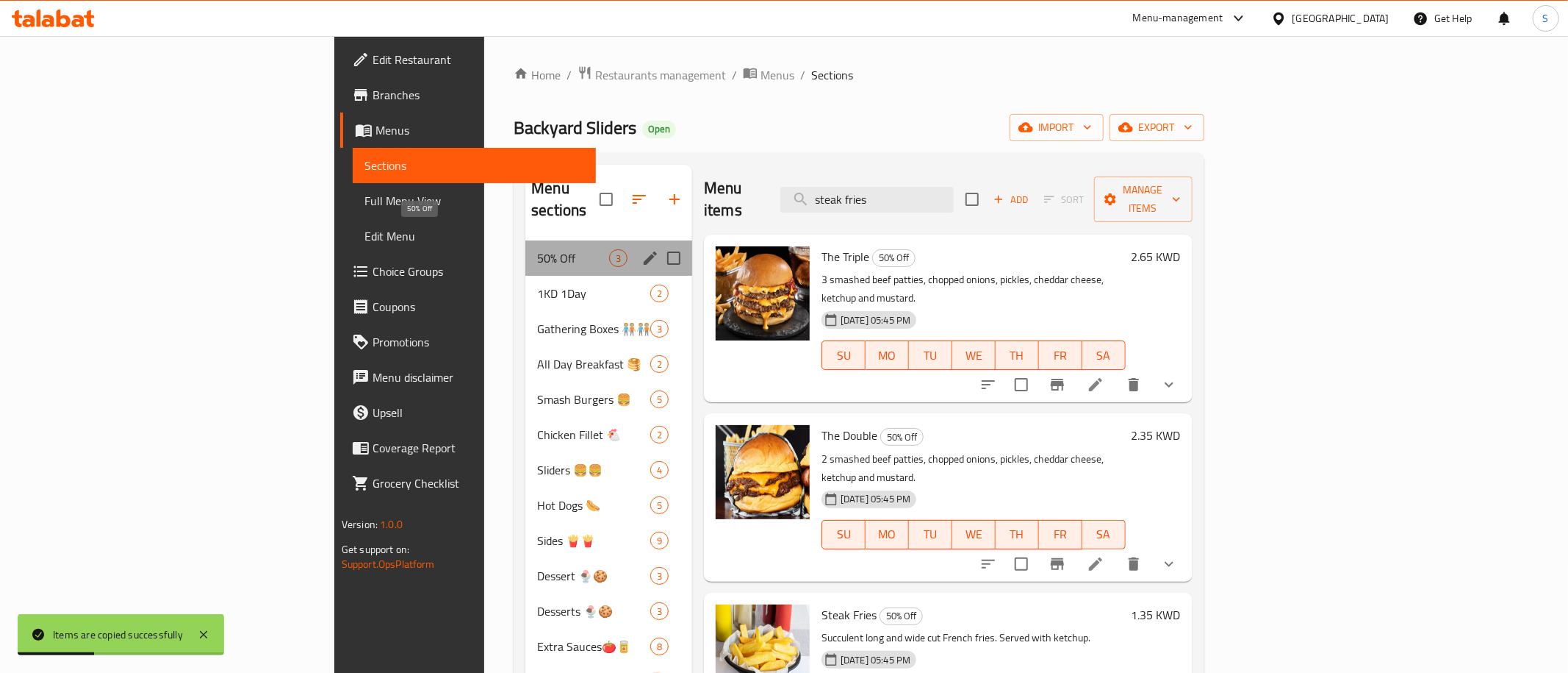
click at [537, 249] on span "50% Off" at bounding box center [573, 258] width 72 height 18
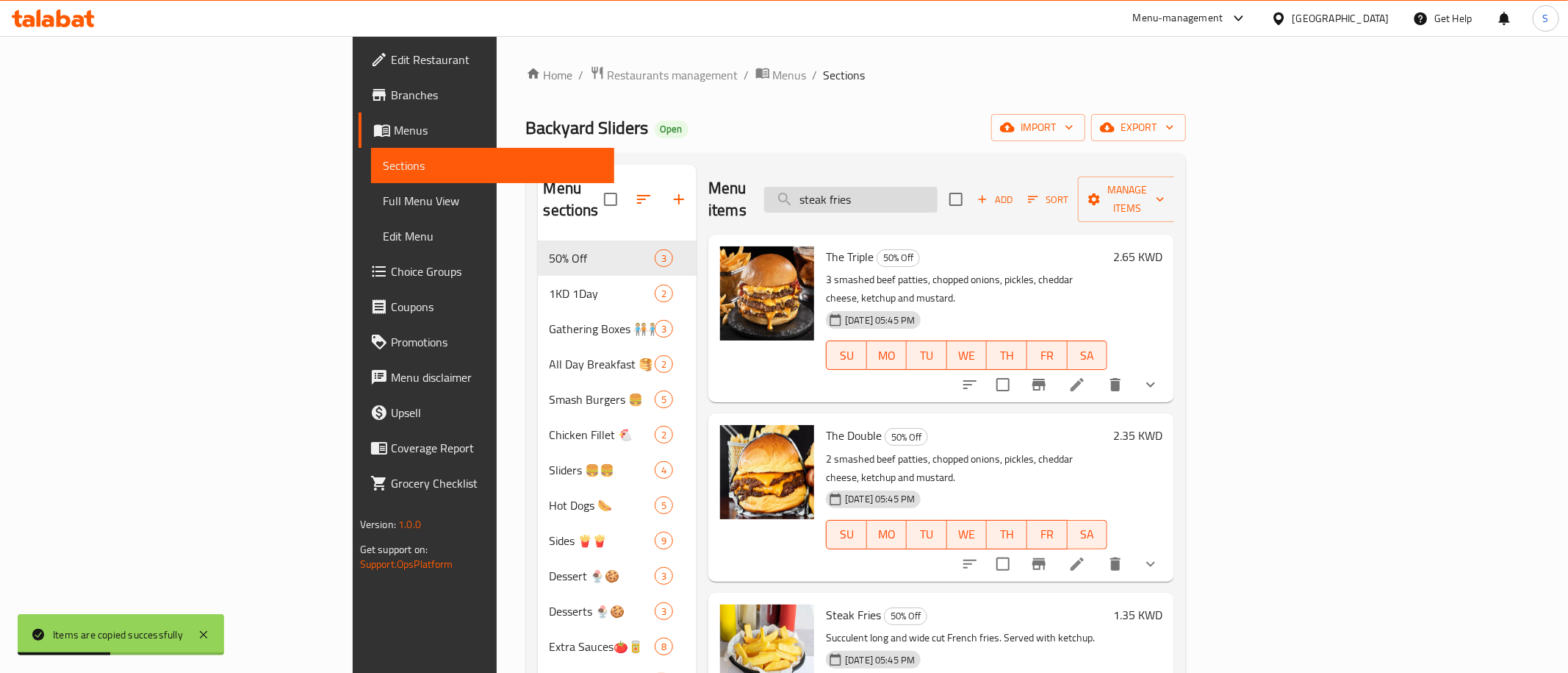
click at [938, 187] on input "steak fries" at bounding box center [850, 200] width 174 height 26
type input "\"
click at [972, 190] on input "checkbox" at bounding box center [956, 199] width 31 height 31
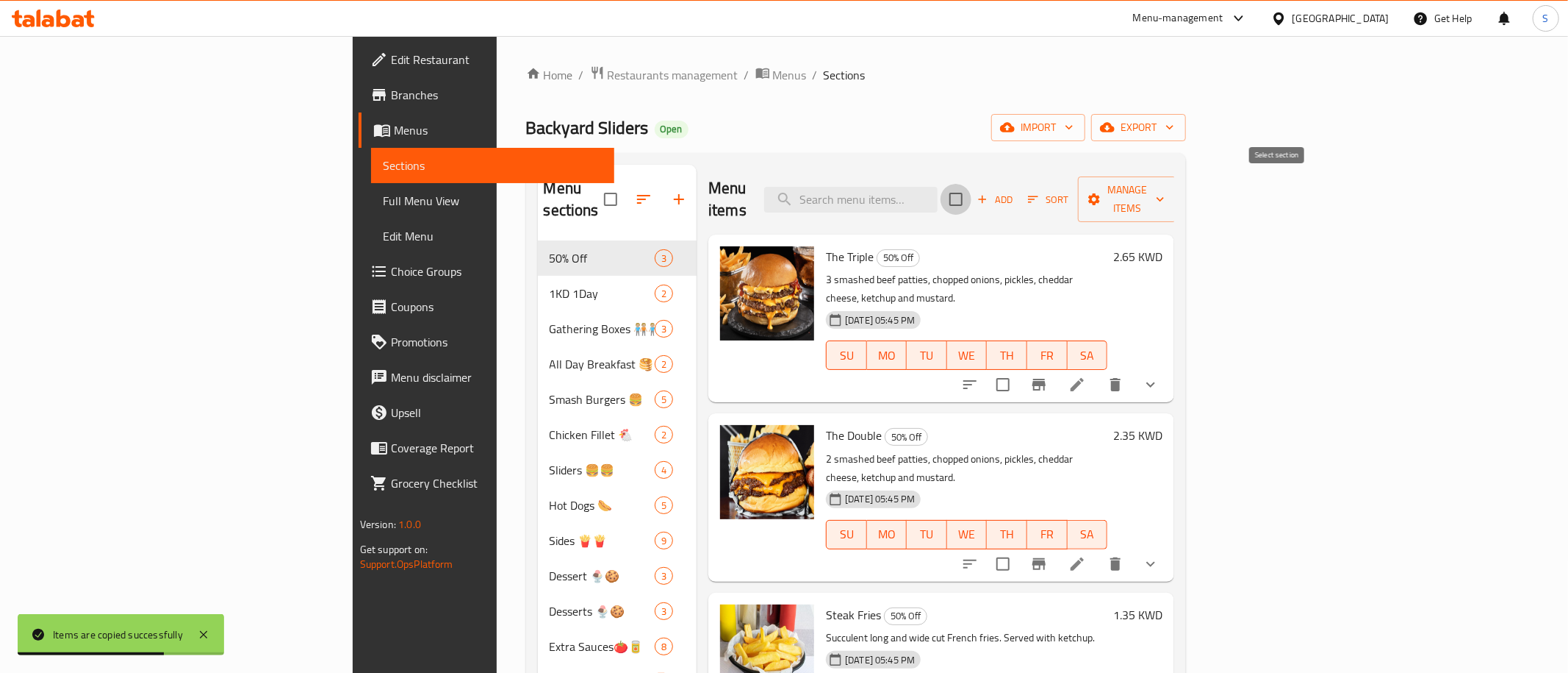
checkbox input "true"
click at [1165, 182] on span "Manage items" at bounding box center [1127, 199] width 75 height 37
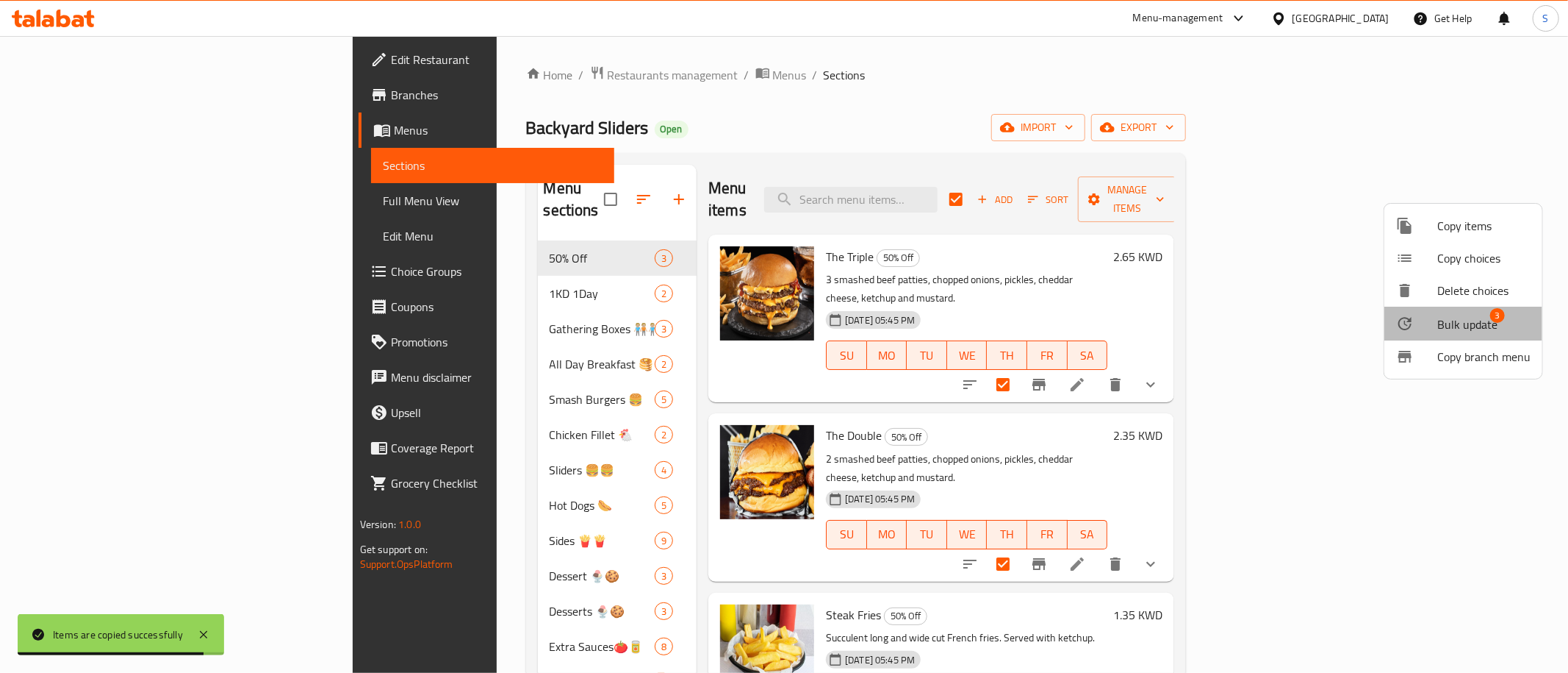
click at [1468, 320] on span "Bulk update" at bounding box center [1467, 325] width 61 height 18
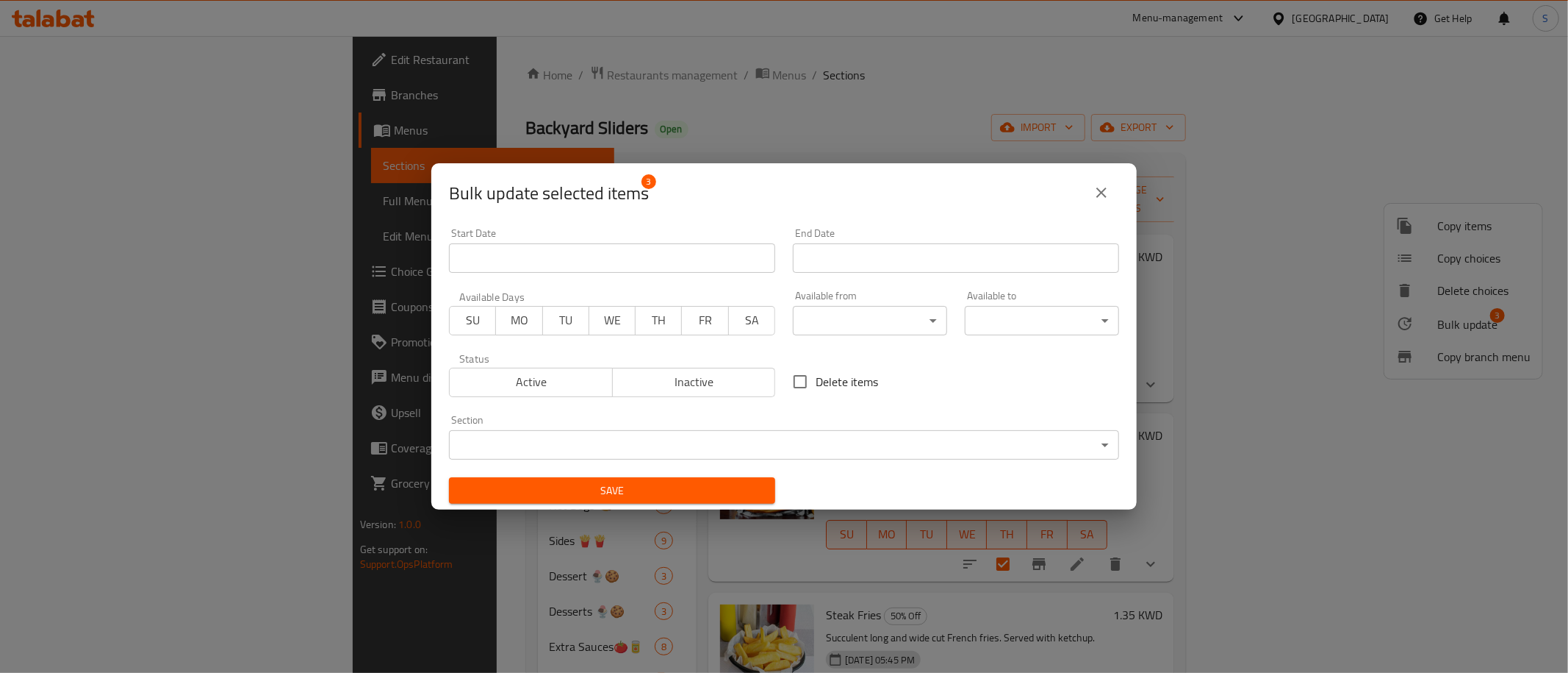
click at [646, 321] on span "TH" at bounding box center [658, 320] width 35 height 21
click at [692, 332] on button "FR" at bounding box center [704, 321] width 47 height 30
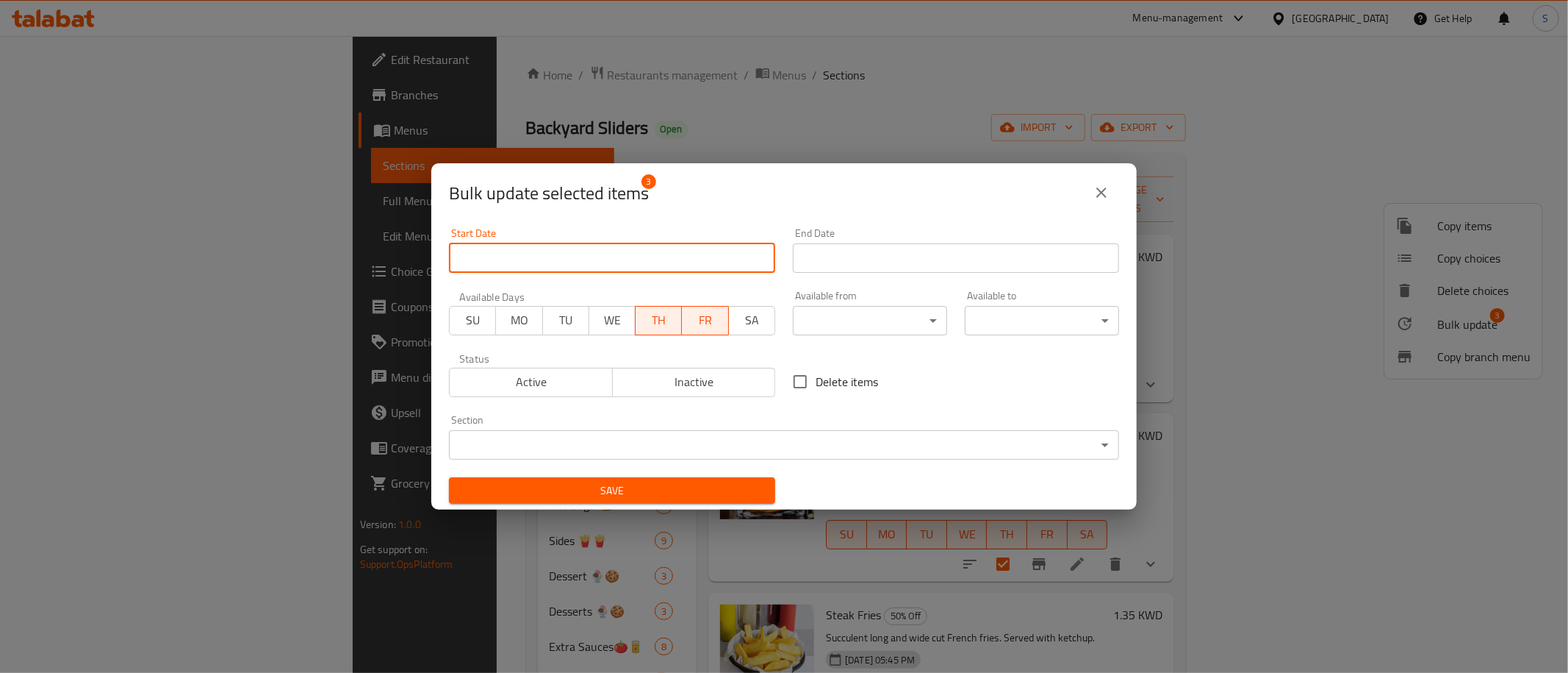
click at [678, 256] on input "Start Date" at bounding box center [611, 258] width 327 height 30
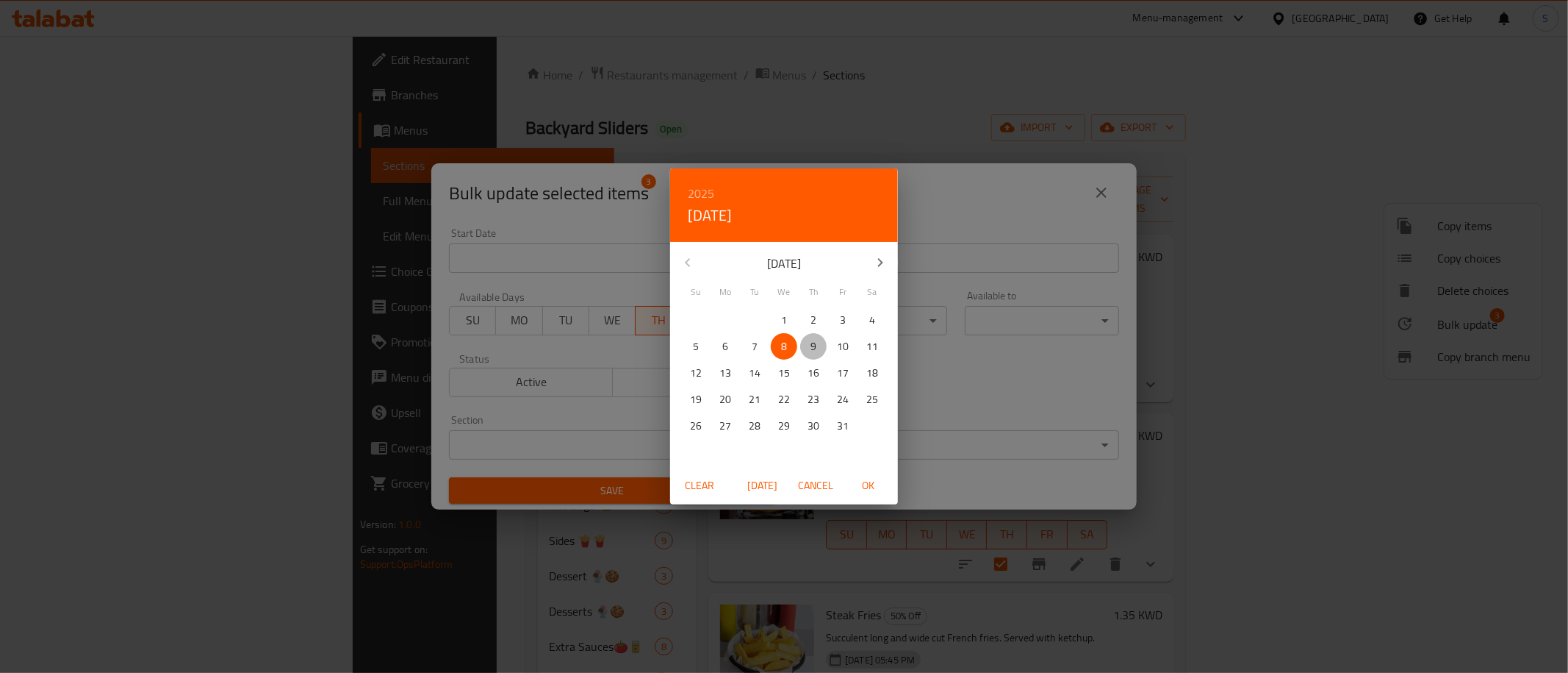
click at [814, 344] on p "9" at bounding box center [814, 346] width 6 height 19
click at [866, 482] on span "OK" at bounding box center [868, 485] width 36 height 19
type input "[DATE]"
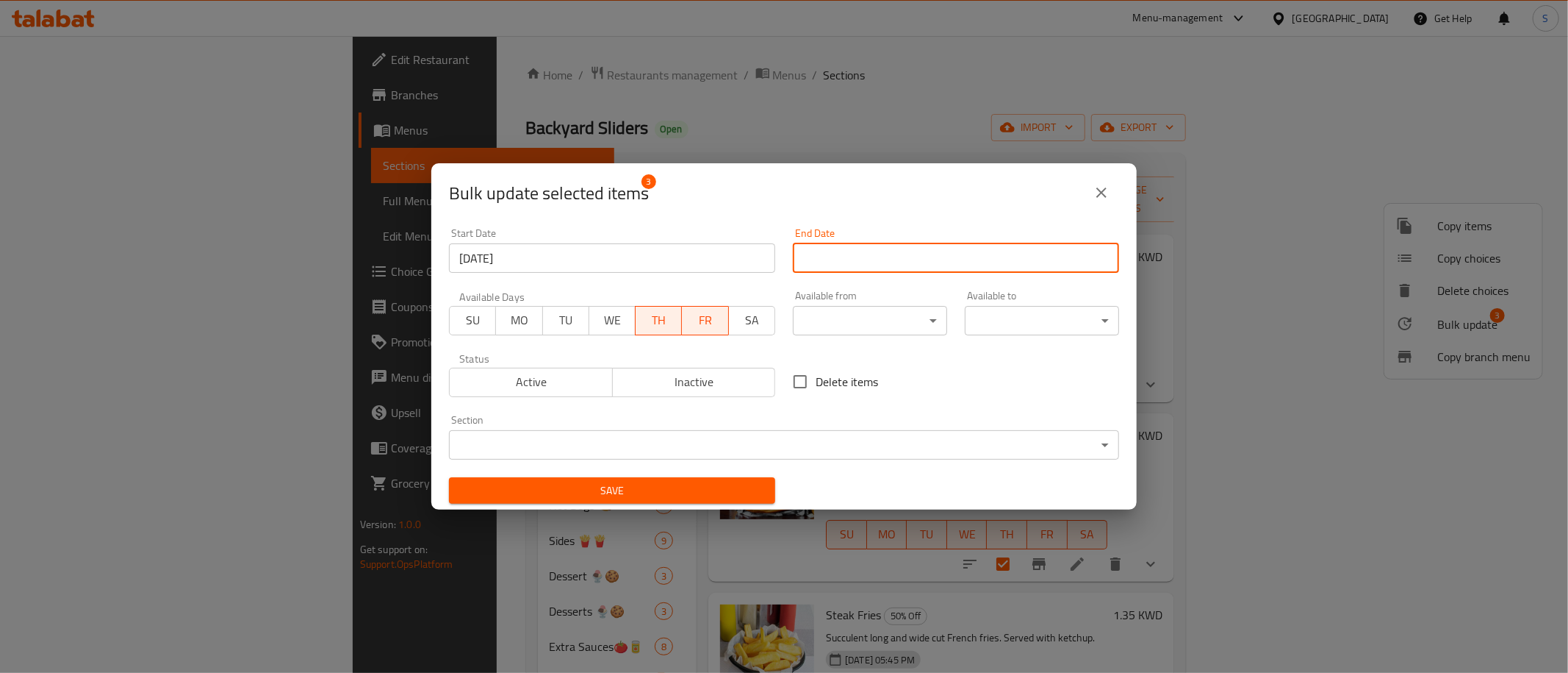
click at [924, 248] on input "Start Date" at bounding box center [956, 258] width 327 height 30
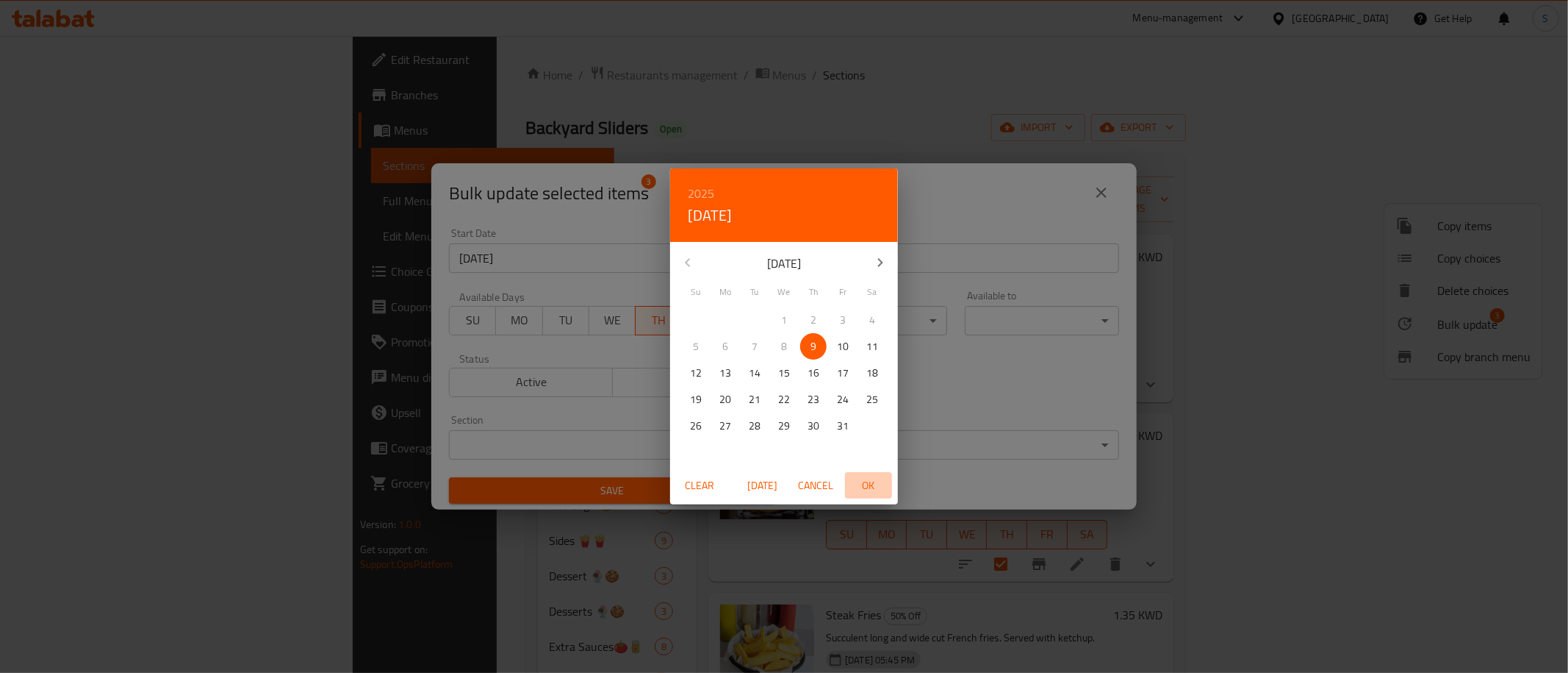
click at [860, 488] on span "OK" at bounding box center [868, 485] width 36 height 19
type input "[DATE]"
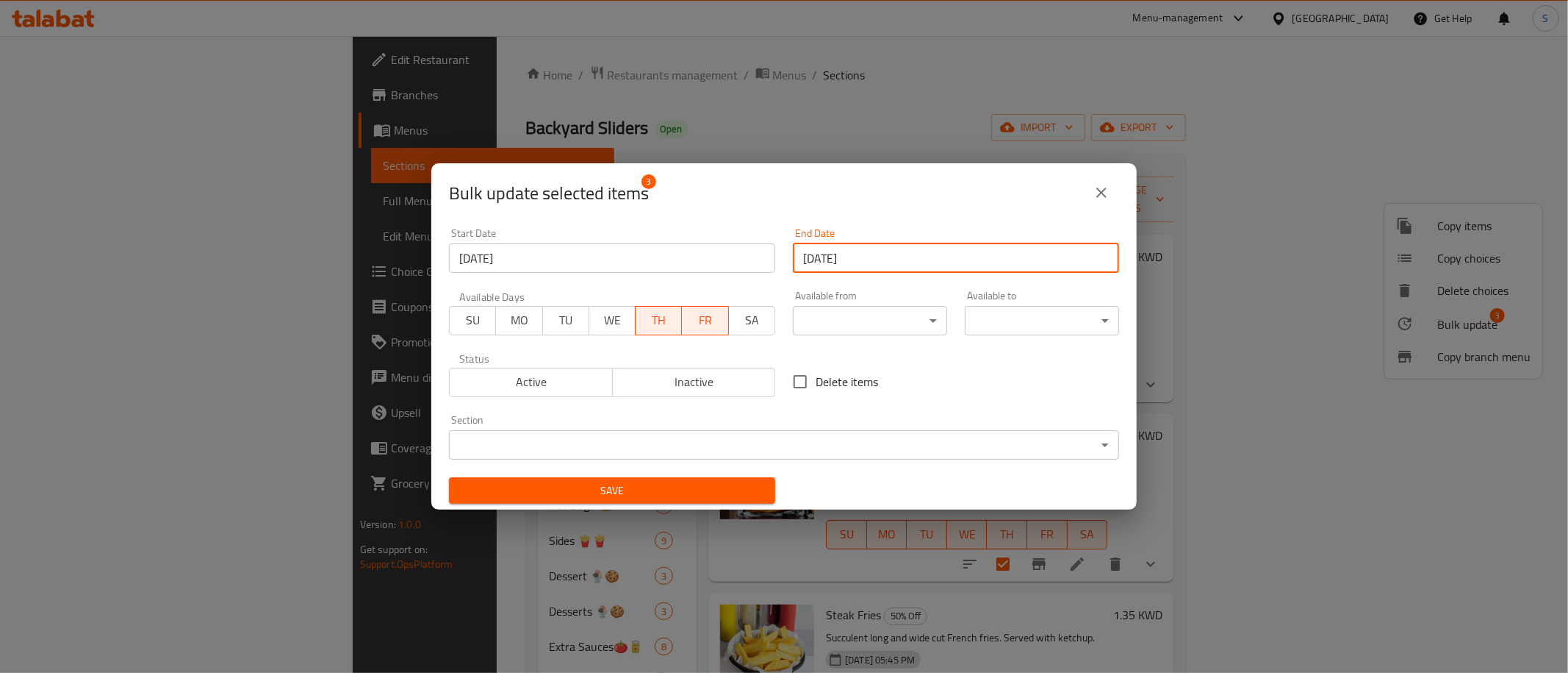
click at [592, 500] on button "Save" at bounding box center [611, 490] width 327 height 27
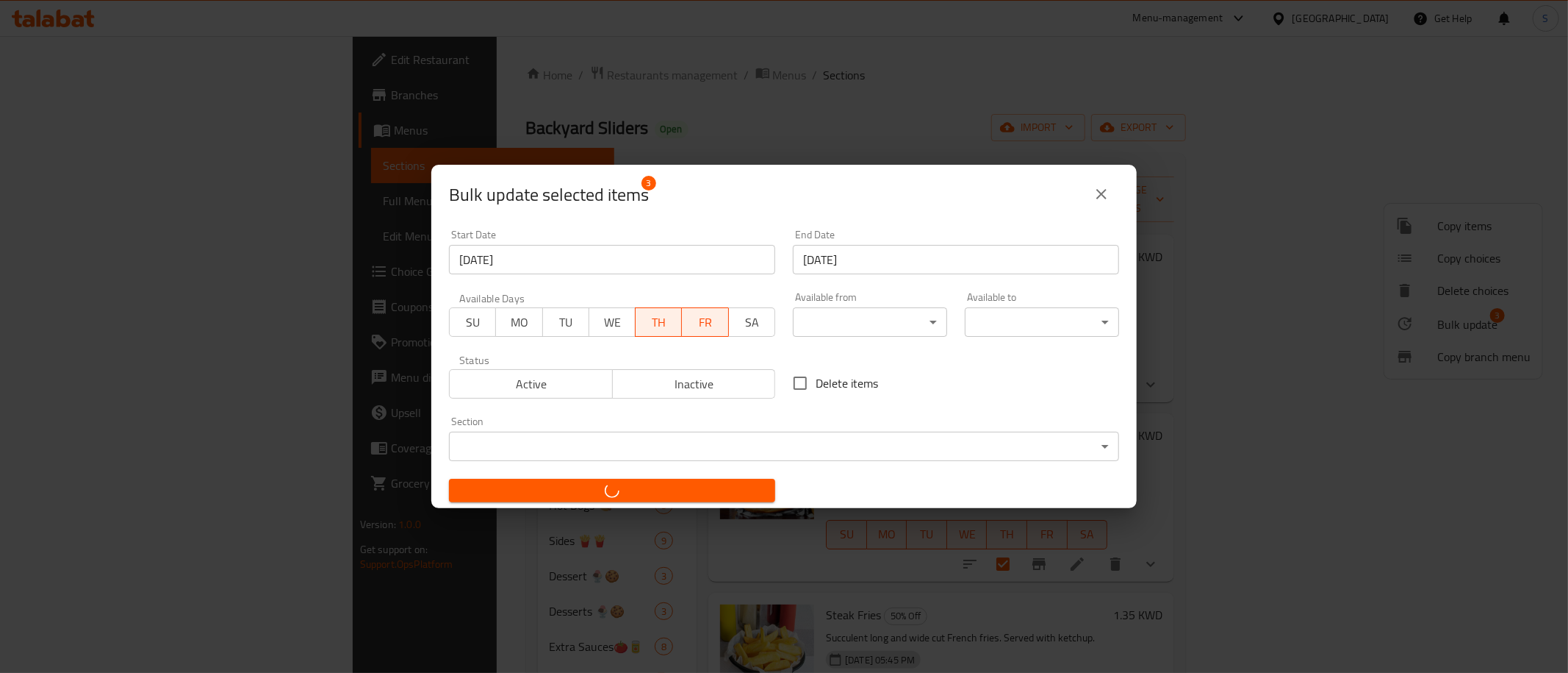
checkbox input "false"
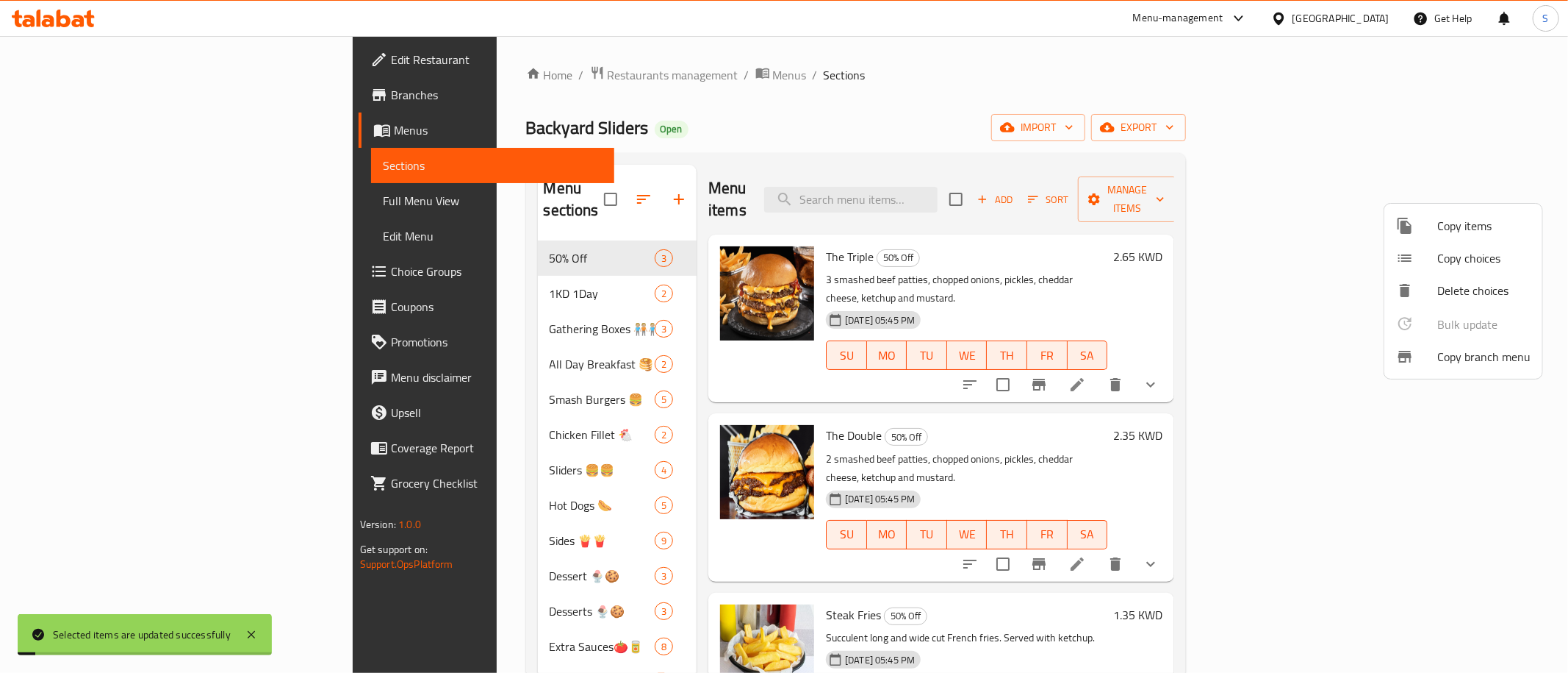
click at [69, 95] on div at bounding box center [784, 336] width 1568 height 673
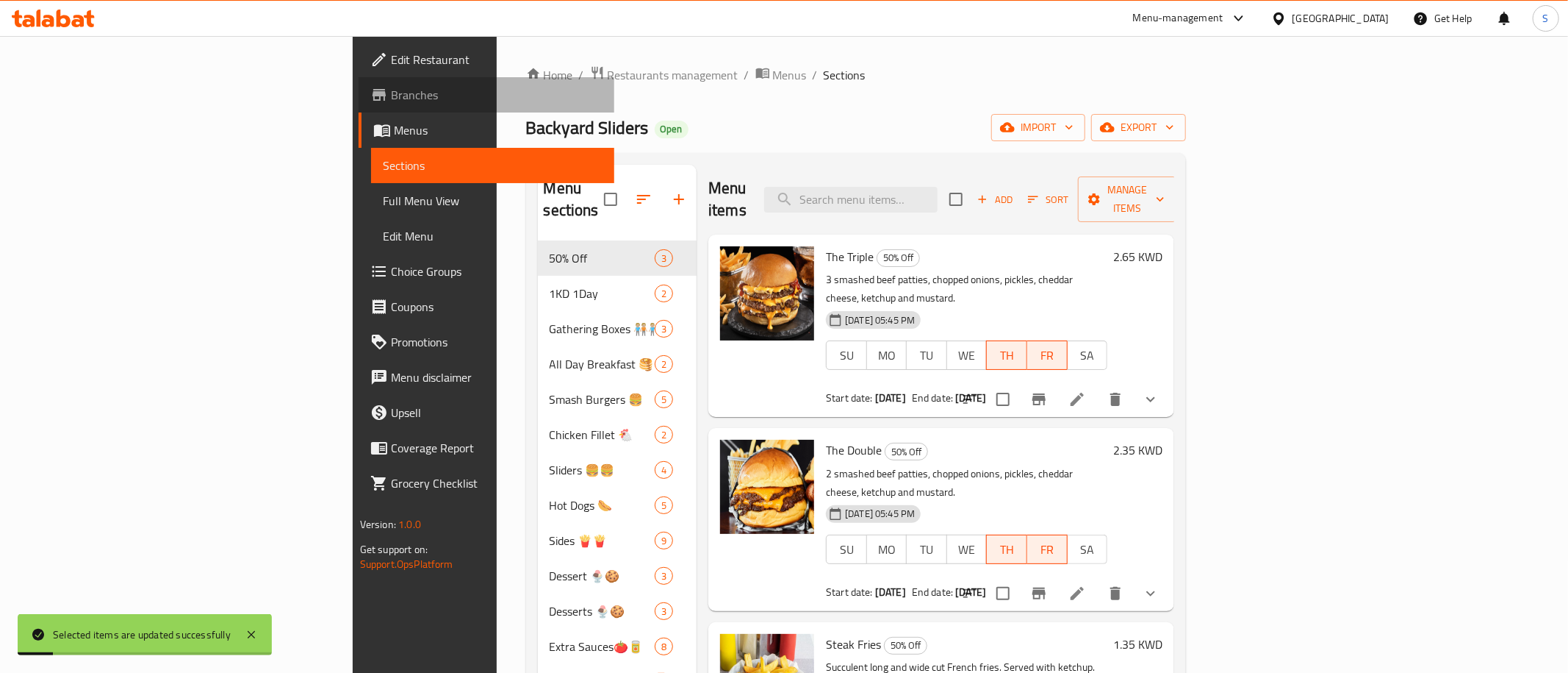
click at [391, 95] on span "Branches" at bounding box center [496, 95] width 211 height 18
